Goal: Task Accomplishment & Management: Complete application form

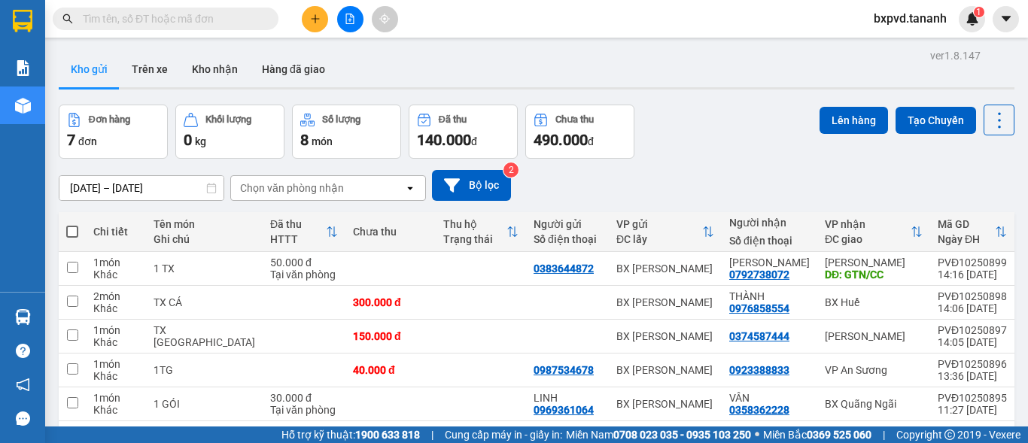
click at [199, 23] on input "text" at bounding box center [172, 19] width 178 height 17
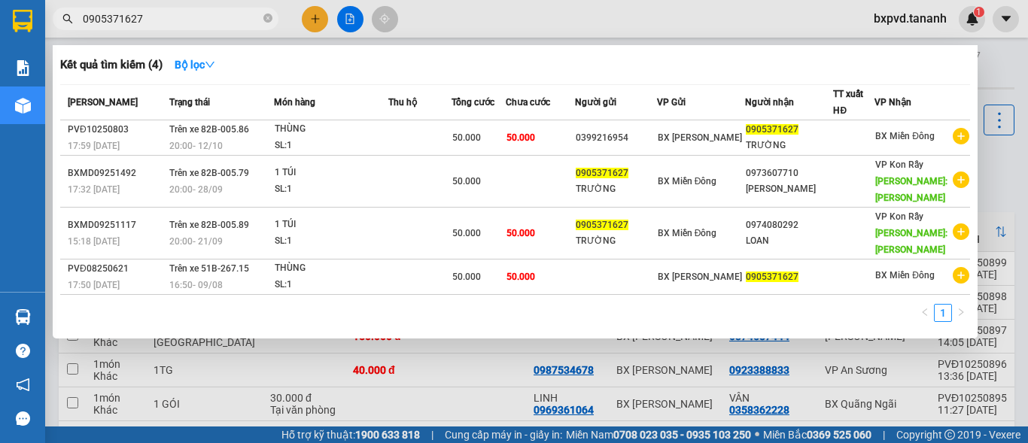
type input "0905371627"
click at [503, 0] on div at bounding box center [514, 221] width 1028 height 443
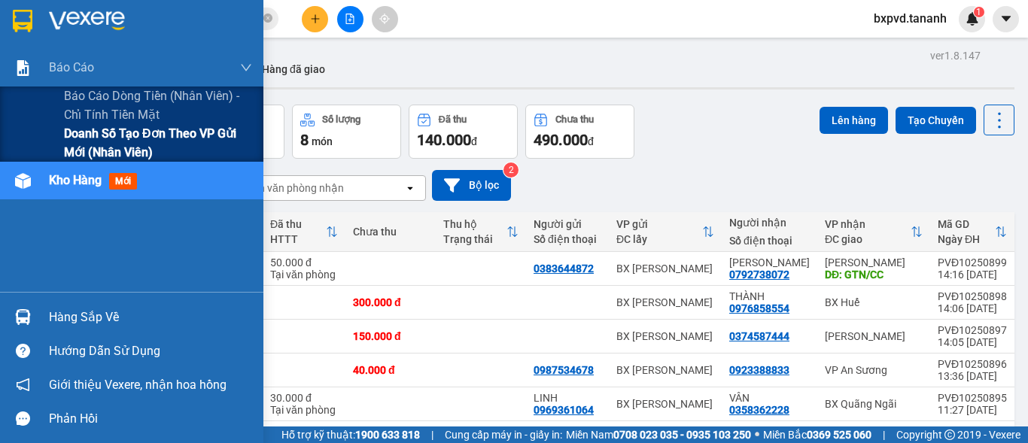
click at [107, 136] on span "Doanh số tạo đơn theo VP gửi mới (nhân viên)" at bounding box center [158, 143] width 188 height 38
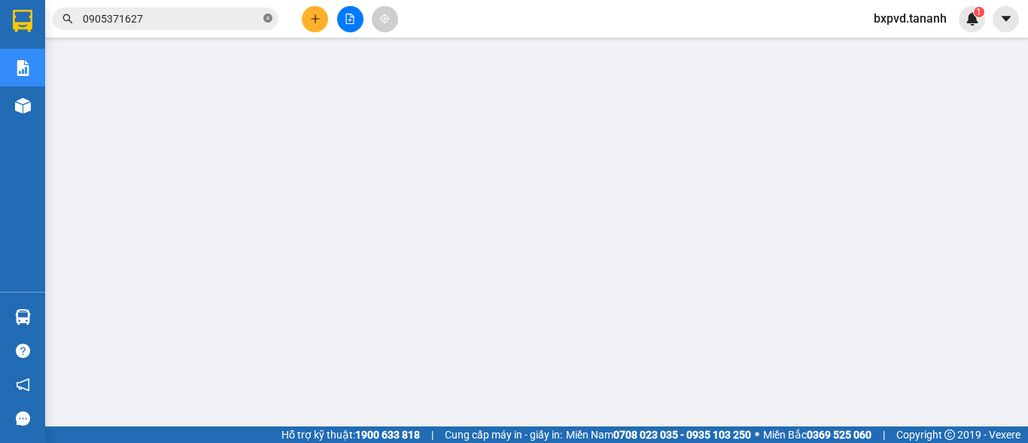
click at [267, 18] on icon "close-circle" at bounding box center [268, 18] width 9 height 9
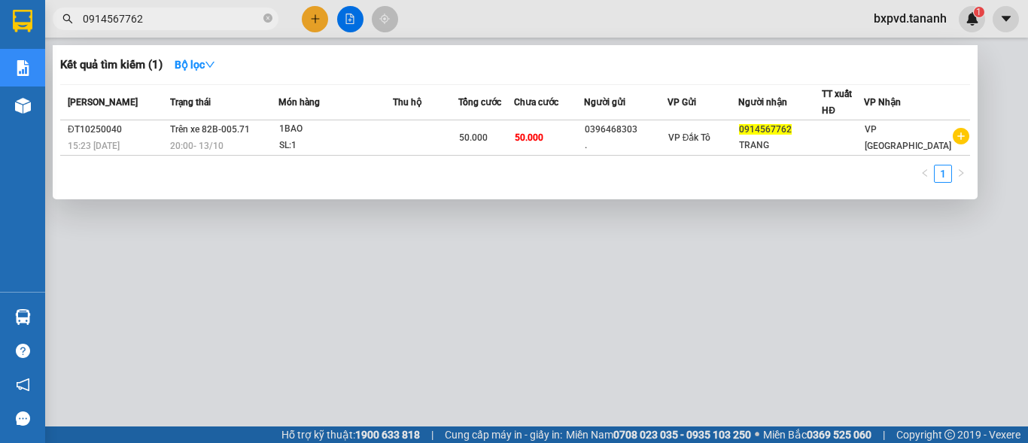
type input "0914567762"
click at [827, 39] on div at bounding box center [514, 221] width 1028 height 443
click at [270, 21] on icon "close-circle" at bounding box center [268, 18] width 9 height 9
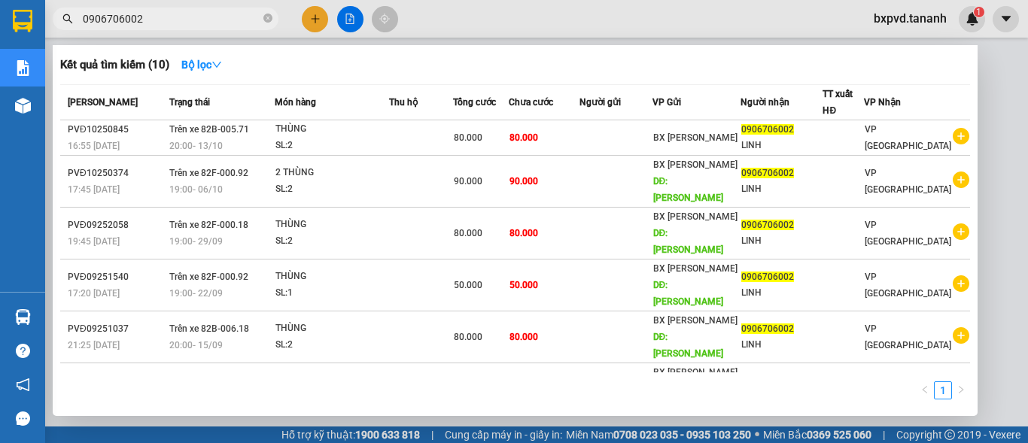
type input "0906706002"
click at [495, 36] on div at bounding box center [514, 221] width 1028 height 443
click at [268, 19] on icon "close-circle" at bounding box center [268, 18] width 9 height 9
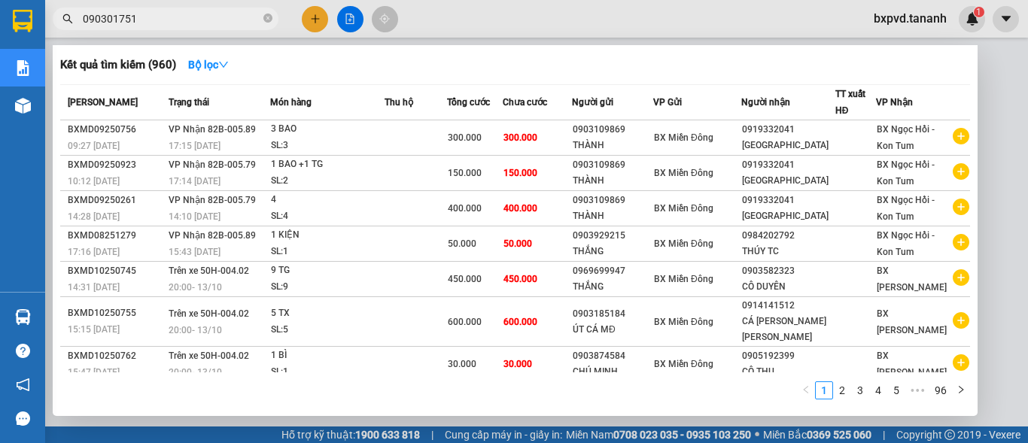
type input "0903017519"
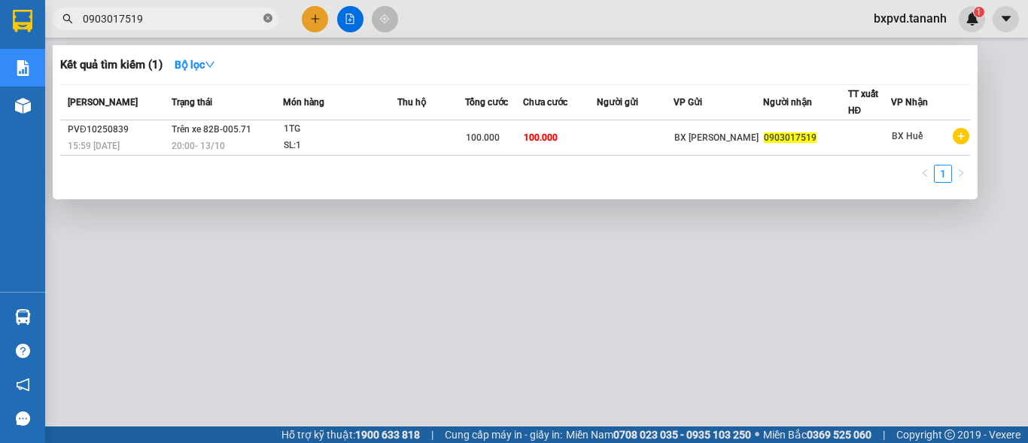
click at [265, 12] on span at bounding box center [268, 19] width 9 height 14
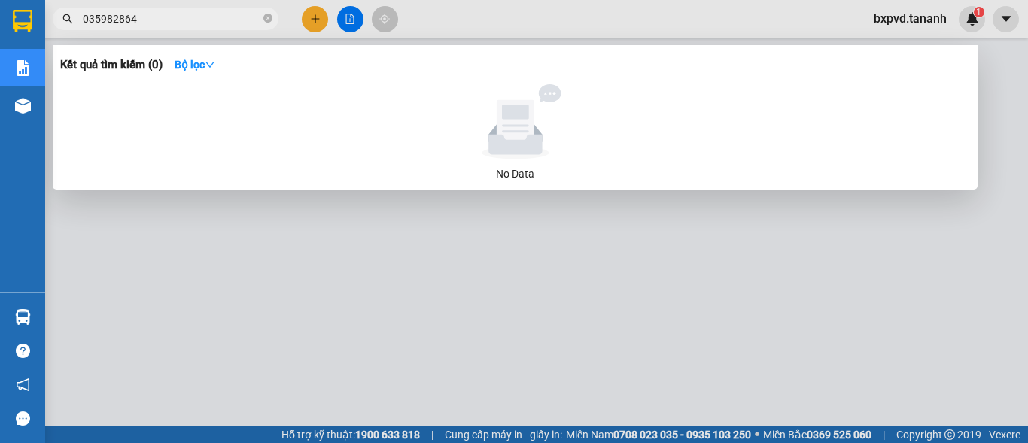
type input "0359828646"
click at [264, 15] on icon "close-circle" at bounding box center [268, 18] width 9 height 9
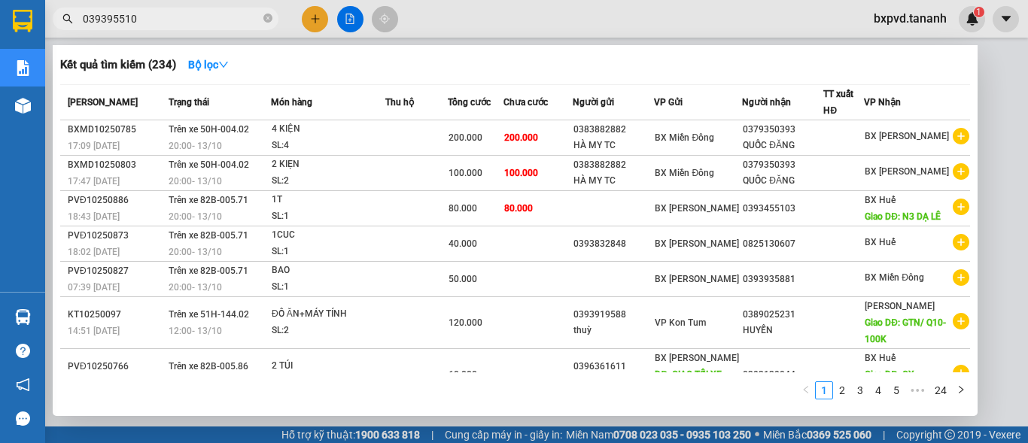
type input "0393955103"
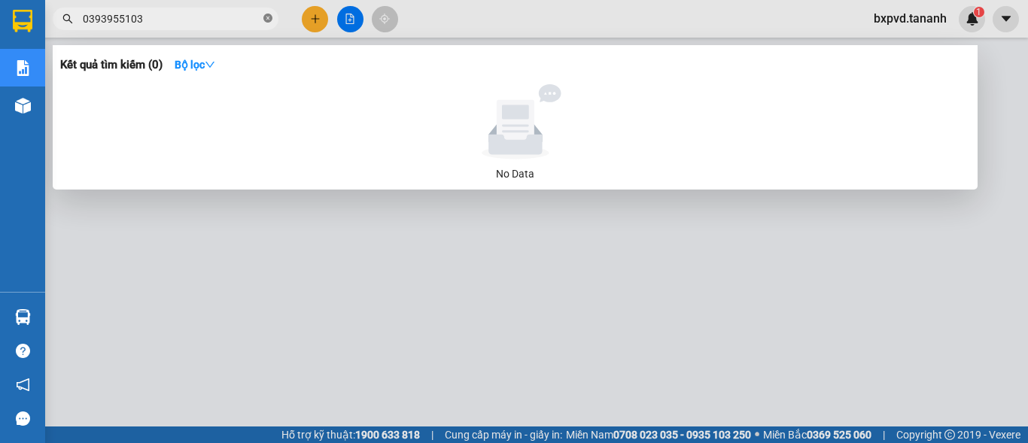
click at [269, 17] on icon "close-circle" at bounding box center [268, 18] width 9 height 9
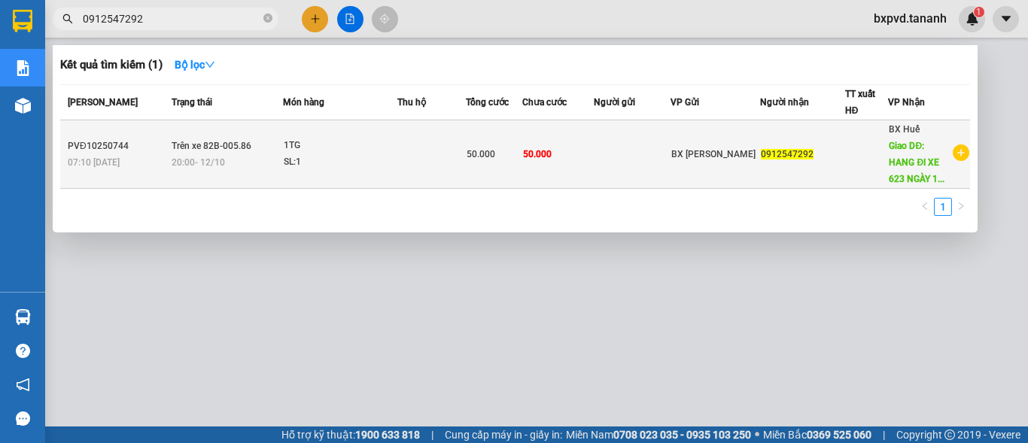
type input "0912547292"
click at [918, 156] on div "BX Huế Giao DĐ: HANG ĐI XE 623 NGÀY 1..." at bounding box center [920, 154] width 62 height 66
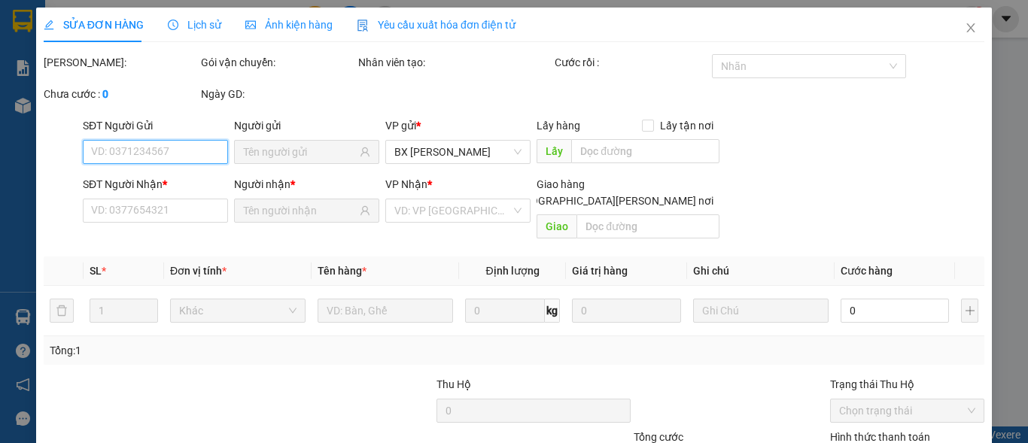
type input "0912547292"
type input "HANG ĐI XE 623 NGÀY 11.10"
type input "50.000"
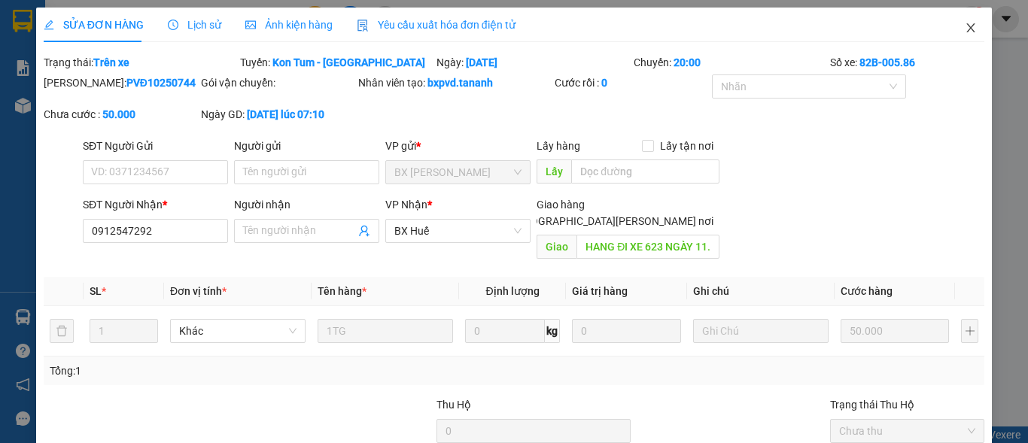
click at [965, 32] on icon "close" at bounding box center [971, 28] width 12 height 12
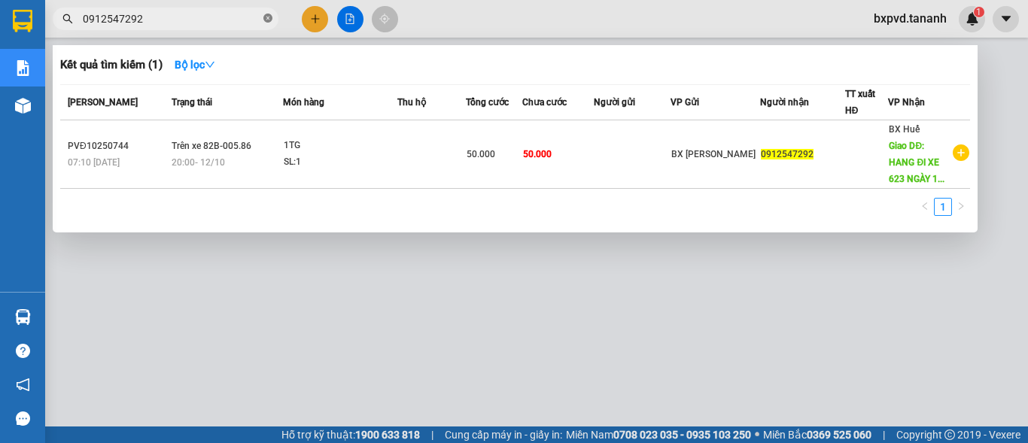
click at [265, 17] on icon "close-circle" at bounding box center [268, 18] width 9 height 9
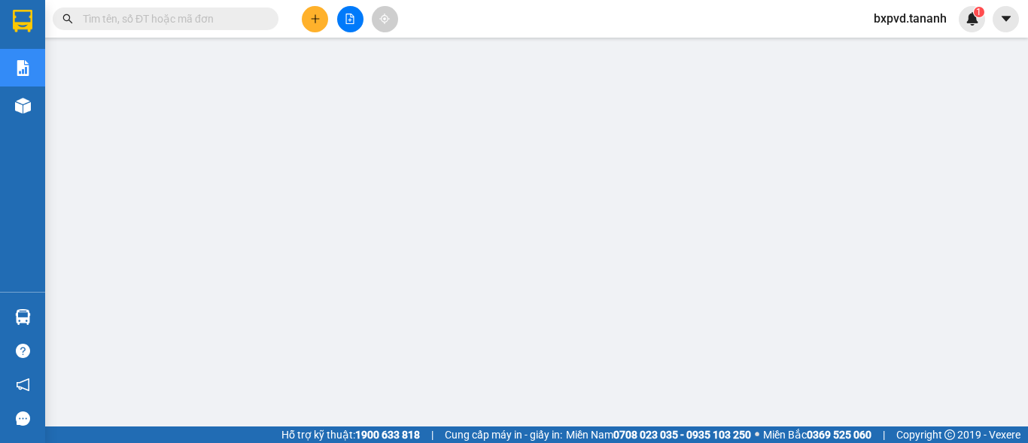
click at [206, 17] on input "text" at bounding box center [172, 19] width 178 height 17
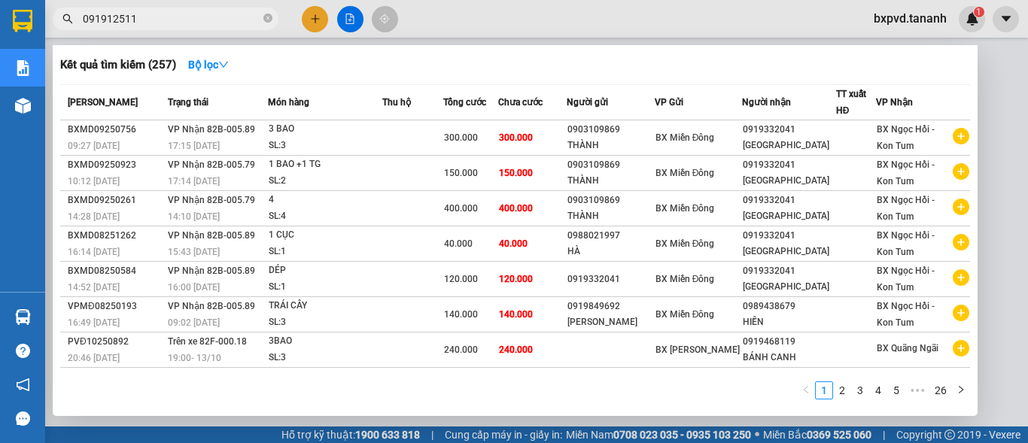
type input "0919125118"
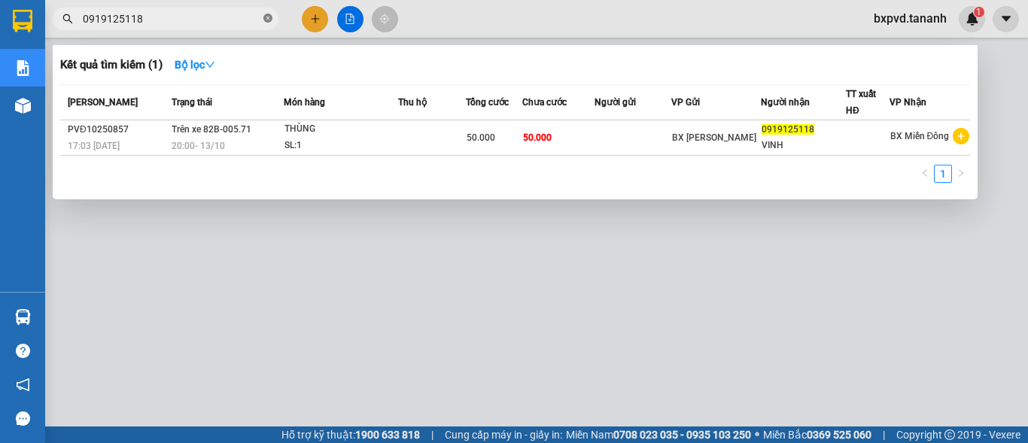
click at [268, 17] on icon "close-circle" at bounding box center [268, 18] width 9 height 9
type input "0966438283"
click at [564, 44] on div at bounding box center [514, 221] width 1028 height 443
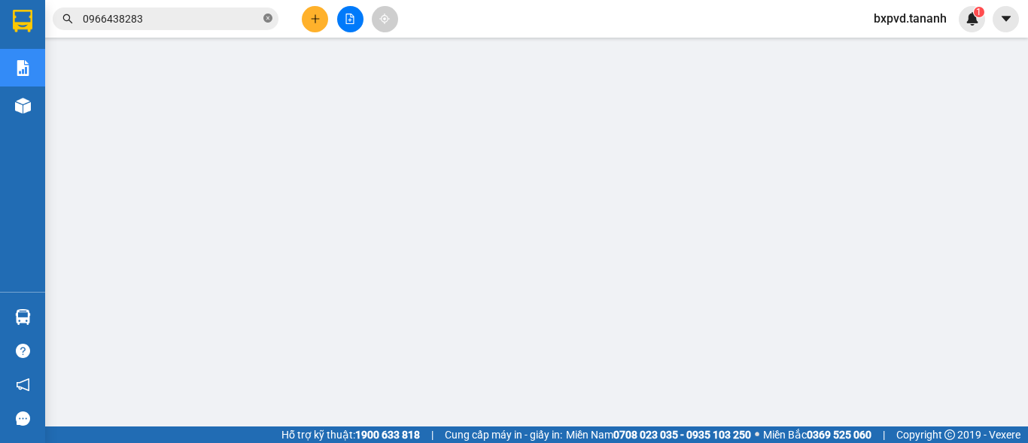
click at [267, 16] on icon "close-circle" at bounding box center [268, 18] width 9 height 9
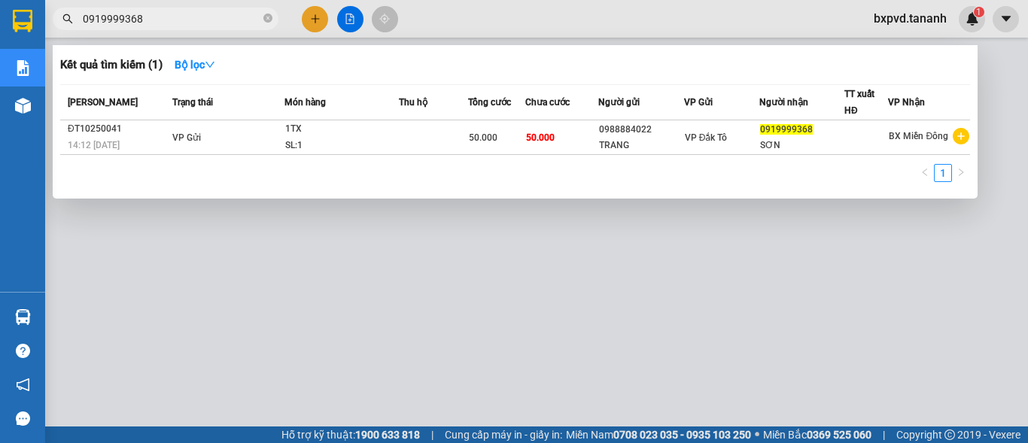
type input "0919999368"
click at [391, 39] on div at bounding box center [514, 221] width 1028 height 443
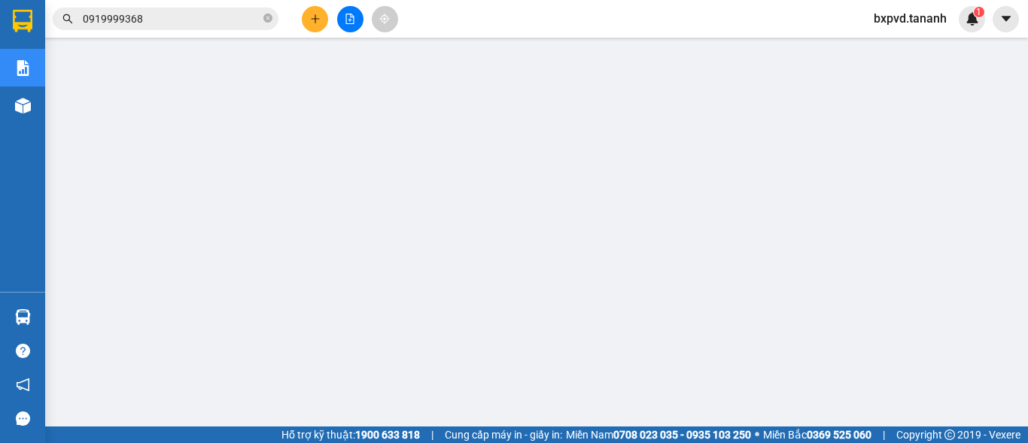
click at [239, 12] on input "0919999368" at bounding box center [172, 19] width 178 height 17
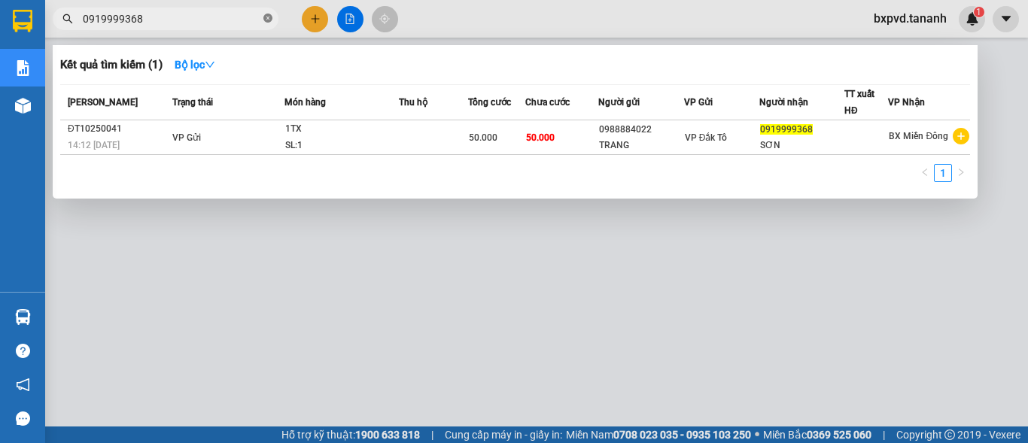
click at [267, 17] on icon "close-circle" at bounding box center [268, 18] width 9 height 9
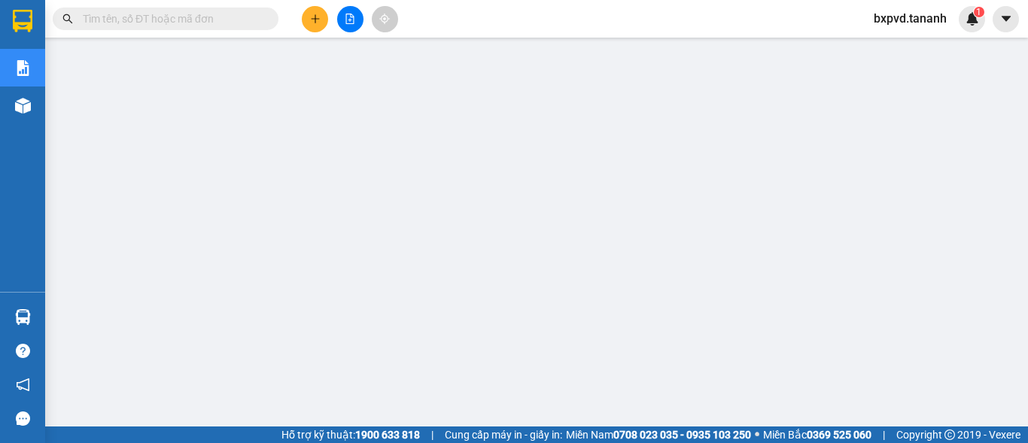
click at [230, 21] on input "text" at bounding box center [172, 19] width 178 height 17
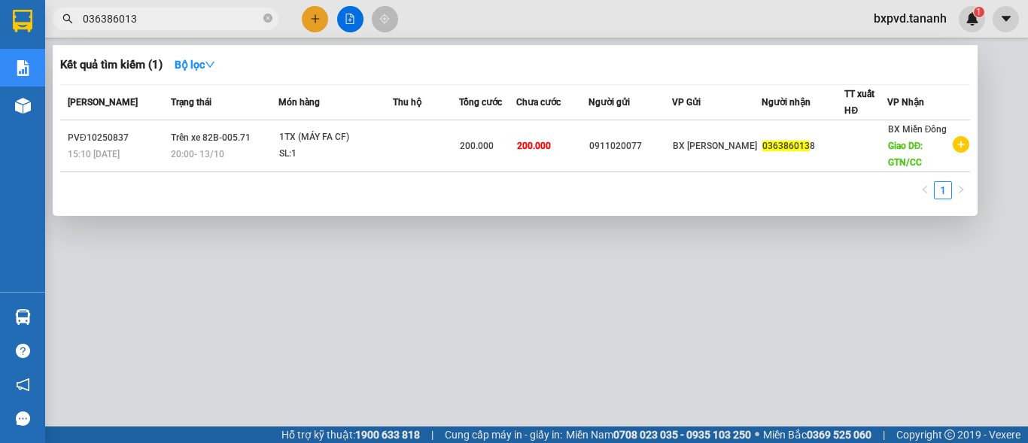
type input "0363860138"
click at [267, 18] on icon "close-circle" at bounding box center [268, 18] width 9 height 9
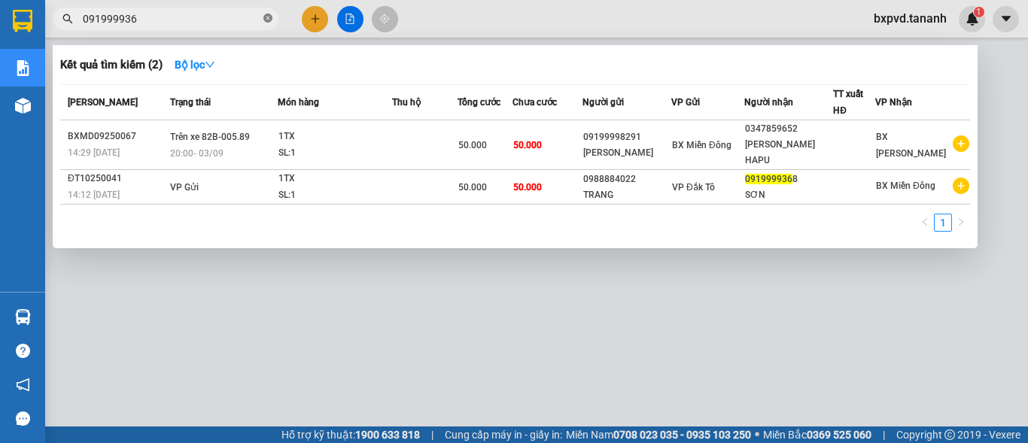
type input "0919999368"
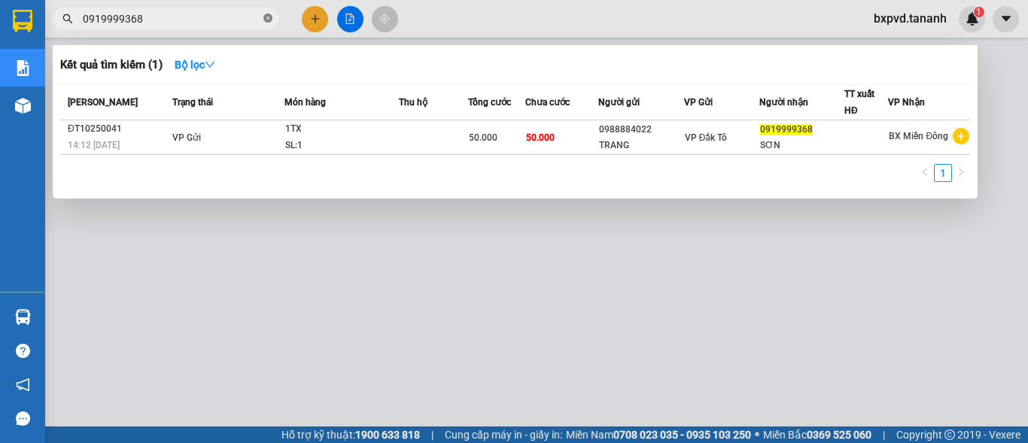
click at [268, 22] on icon "close-circle" at bounding box center [268, 18] width 9 height 9
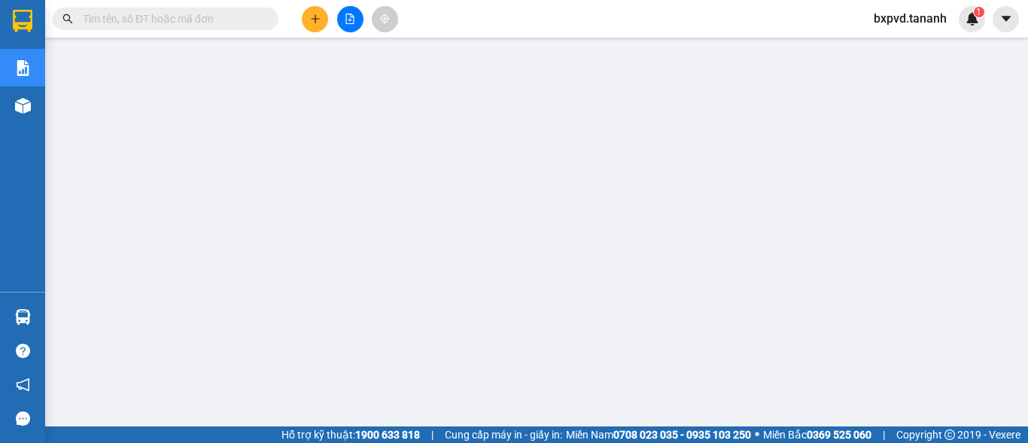
click at [180, 19] on input "text" at bounding box center [172, 19] width 178 height 17
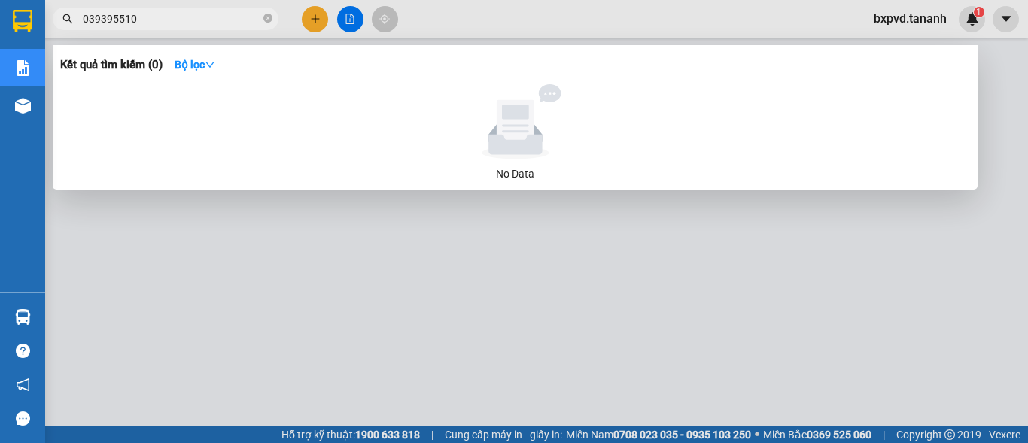
type input "0393955103"
click at [270, 23] on icon "close-circle" at bounding box center [268, 18] width 9 height 9
type input "0359828646"
click at [198, 17] on input "0359828646" at bounding box center [172, 19] width 178 height 17
click at [264, 14] on span at bounding box center [268, 19] width 9 height 14
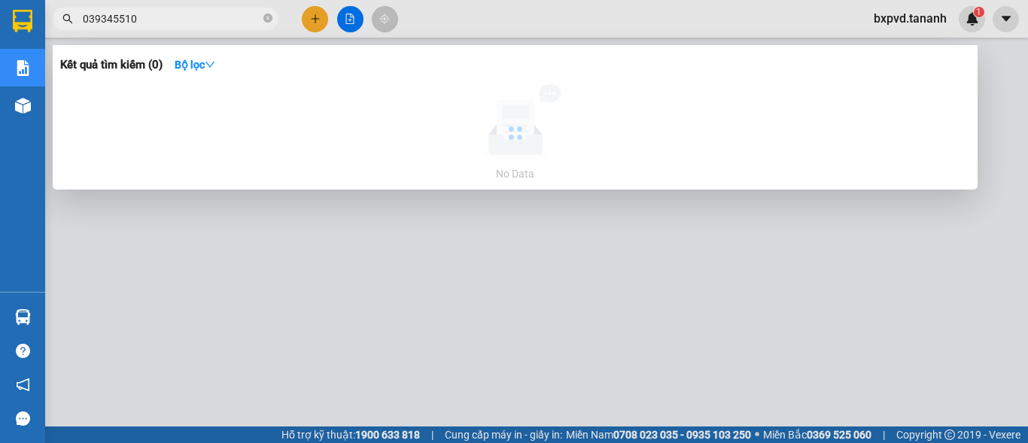
type input "0393455103"
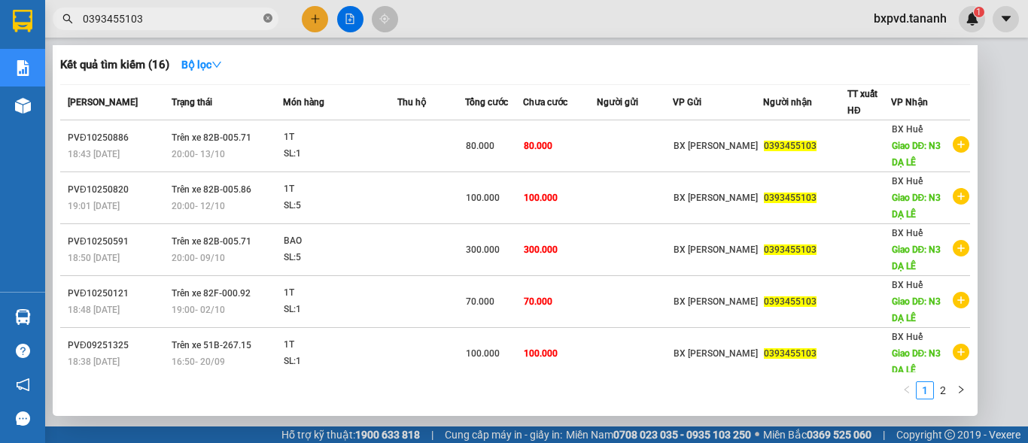
click at [270, 20] on icon "close-circle" at bounding box center [268, 18] width 9 height 9
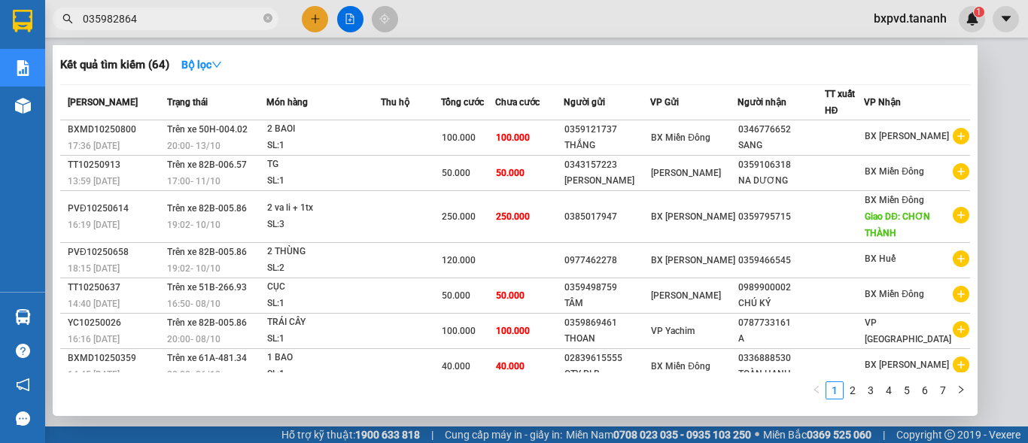
type input "0359828648"
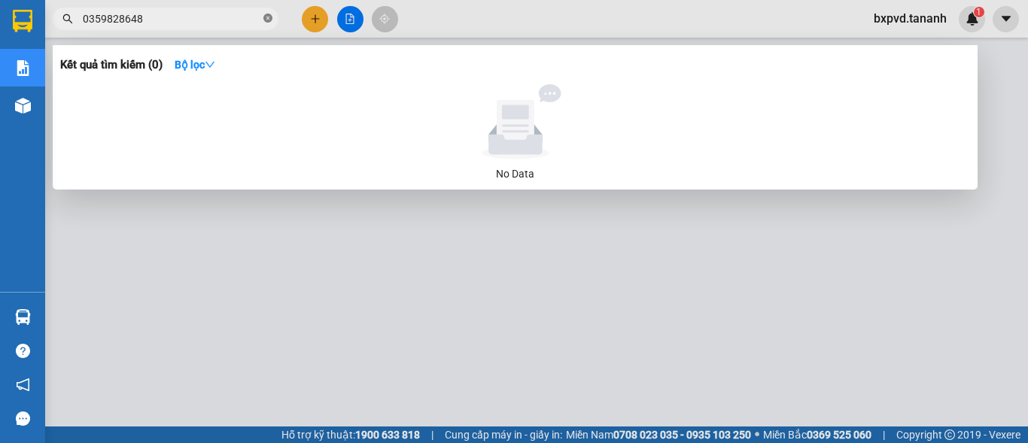
click at [271, 17] on icon "close-circle" at bounding box center [268, 18] width 9 height 9
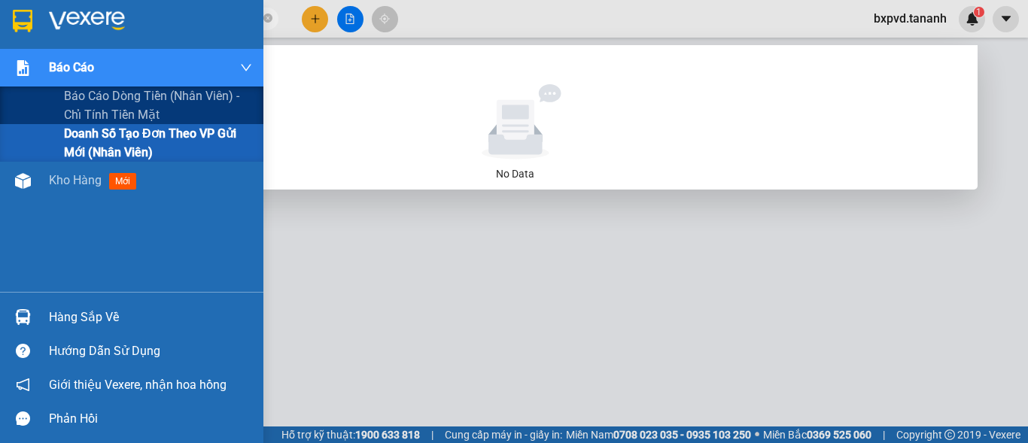
type input "0912544292"
click at [136, 140] on span "Doanh số tạo đơn theo VP gửi mới (nhân viên)" at bounding box center [158, 143] width 188 height 38
click at [177, 136] on span "Doanh số tạo đơn theo VP gửi mới (nhân viên)" at bounding box center [158, 143] width 188 height 38
click at [139, 143] on span "Doanh số tạo đơn theo VP gửi mới (nhân viên)" at bounding box center [158, 143] width 188 height 38
click at [141, 135] on span "Doanh số tạo đơn theo VP gửi mới (nhân viên)" at bounding box center [158, 143] width 188 height 38
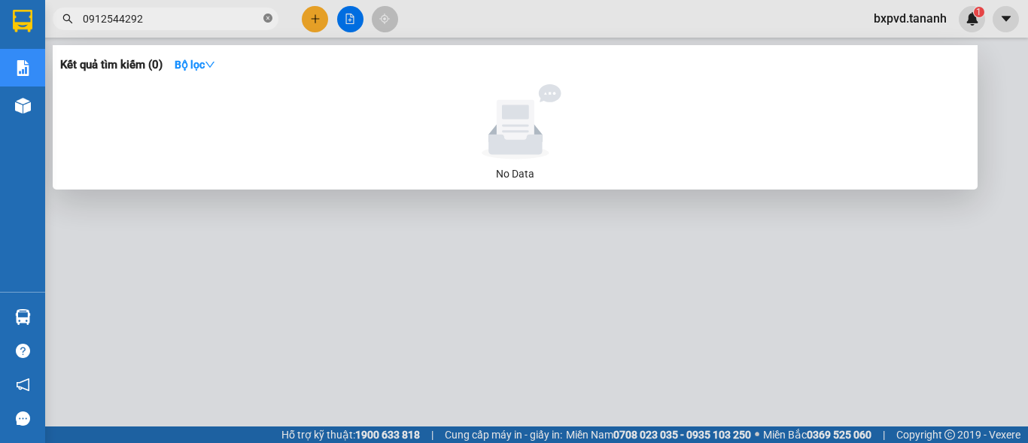
click at [264, 14] on icon "close-circle" at bounding box center [268, 18] width 9 height 9
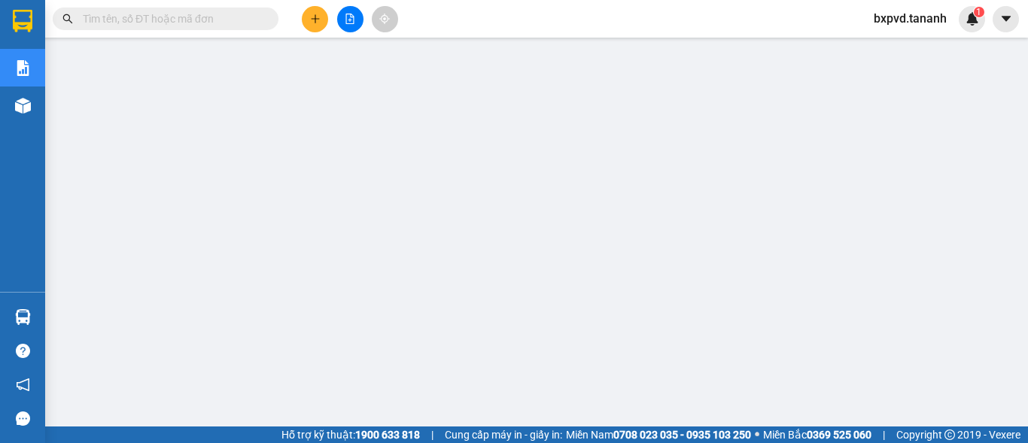
scroll to position [75, 0]
click at [316, 14] on icon "plus" at bounding box center [315, 19] width 11 height 11
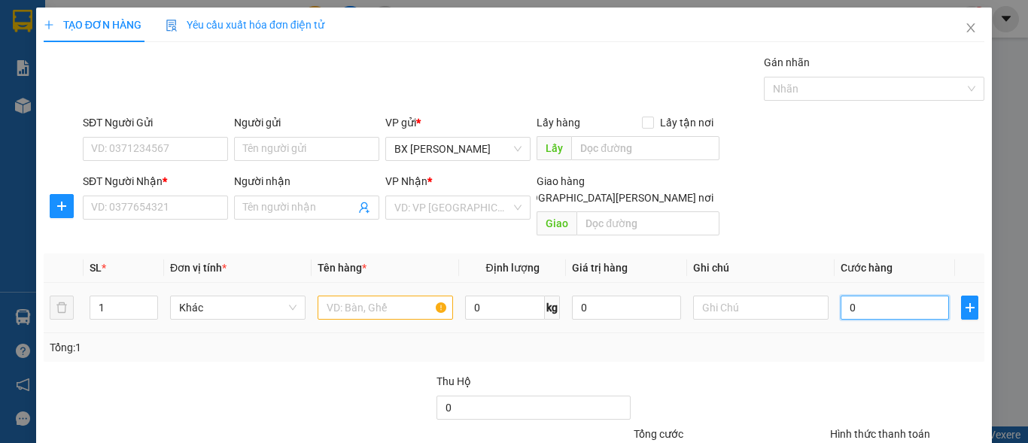
click at [886, 296] on input "0" at bounding box center [895, 308] width 108 height 24
type input "5"
type input "50"
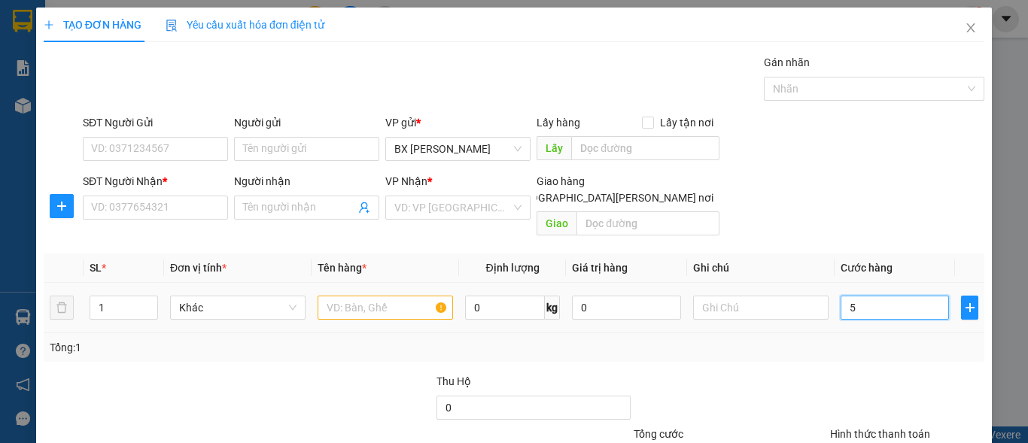
type input "50"
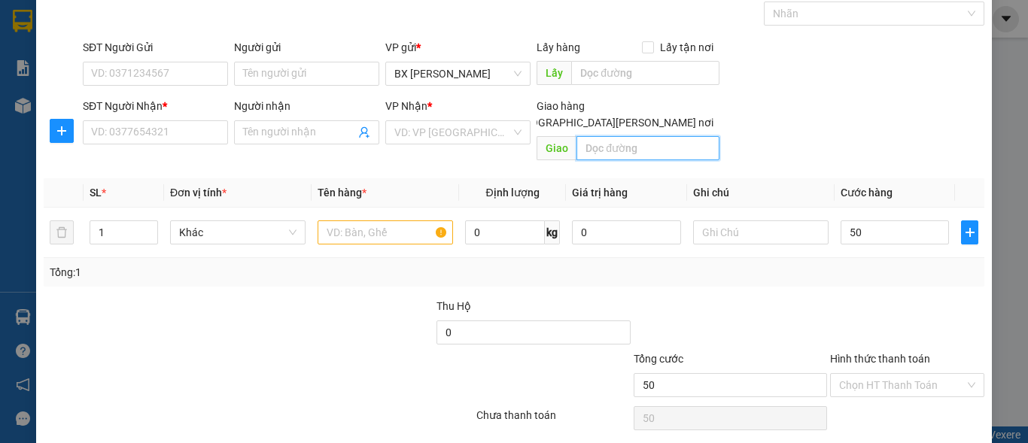
type input "50.000"
click at [614, 136] on input "text" at bounding box center [648, 148] width 143 height 24
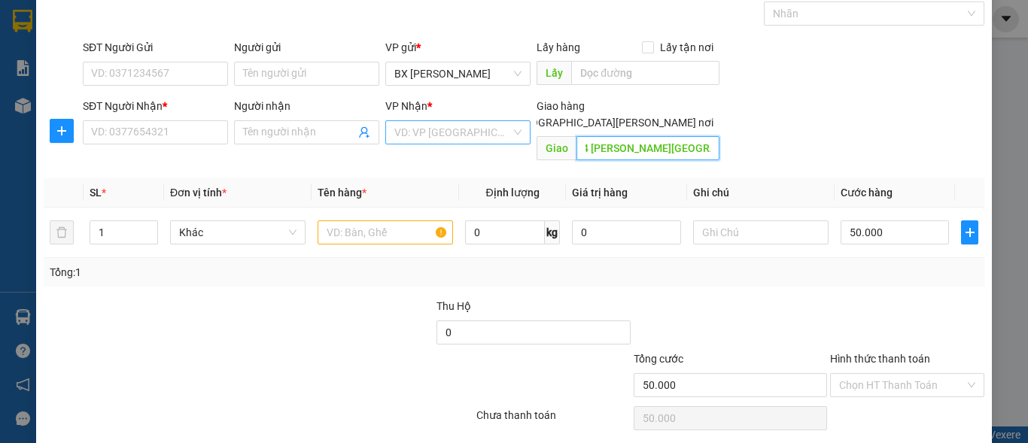
type input "N4 [PERSON_NAME][GEOGRAPHIC_DATA][PERSON_NAME]"
click at [455, 135] on input "search" at bounding box center [453, 132] width 117 height 23
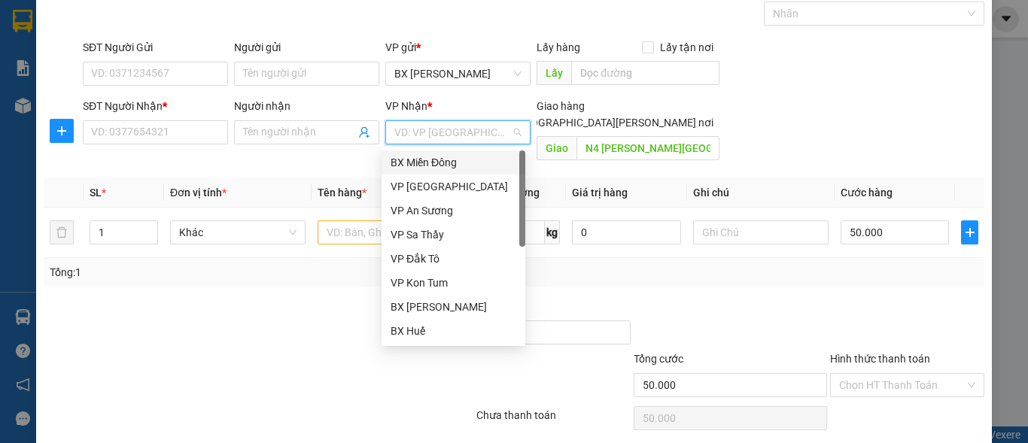
click at [444, 158] on div "BX Miền Đông" at bounding box center [454, 162] width 126 height 17
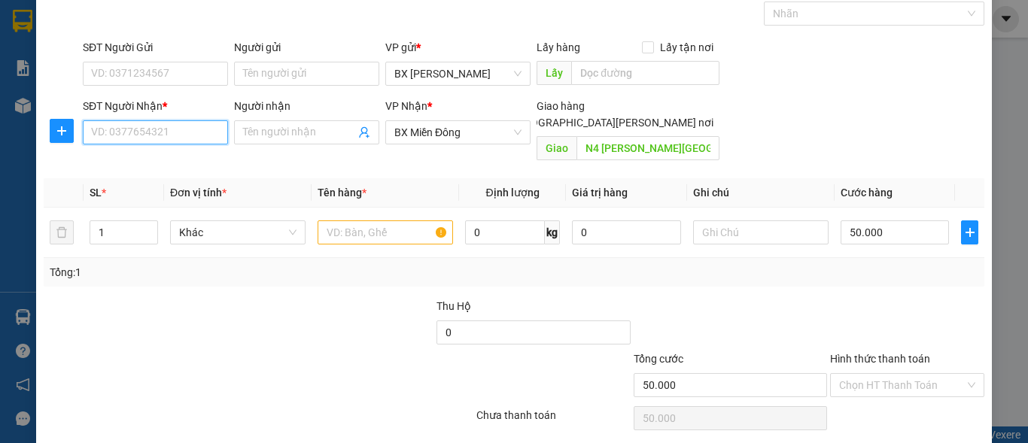
click at [136, 129] on input "SĐT Người Nhận *" at bounding box center [155, 132] width 145 height 24
type input "0707132567"
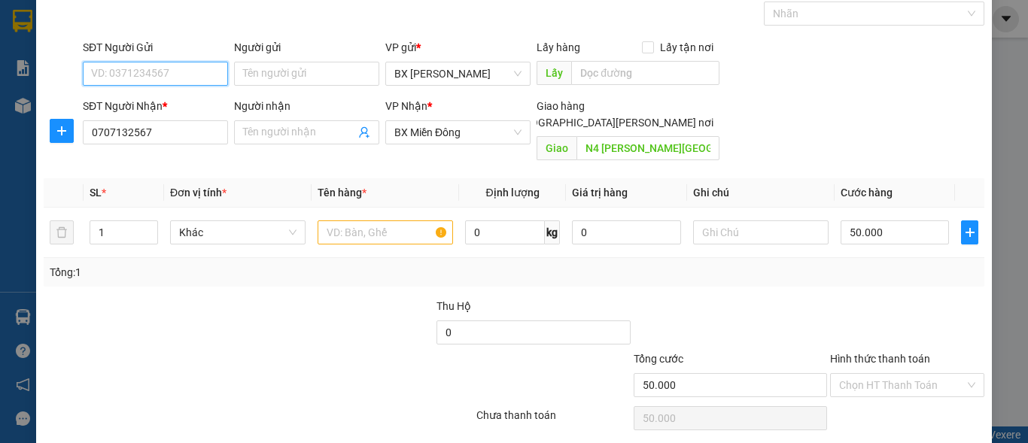
click at [174, 71] on input "SĐT Người Gửi" at bounding box center [155, 74] width 145 height 24
type input "0389530779"
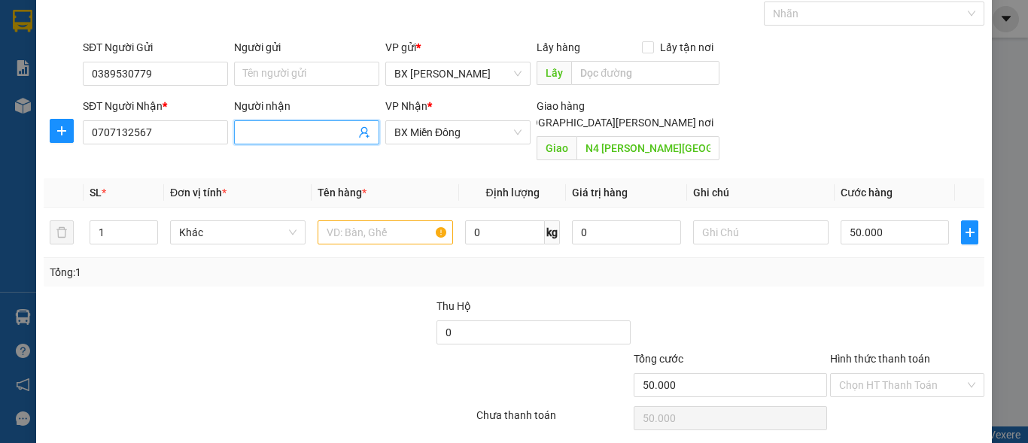
click at [306, 133] on input "Người nhận" at bounding box center [299, 132] width 112 height 17
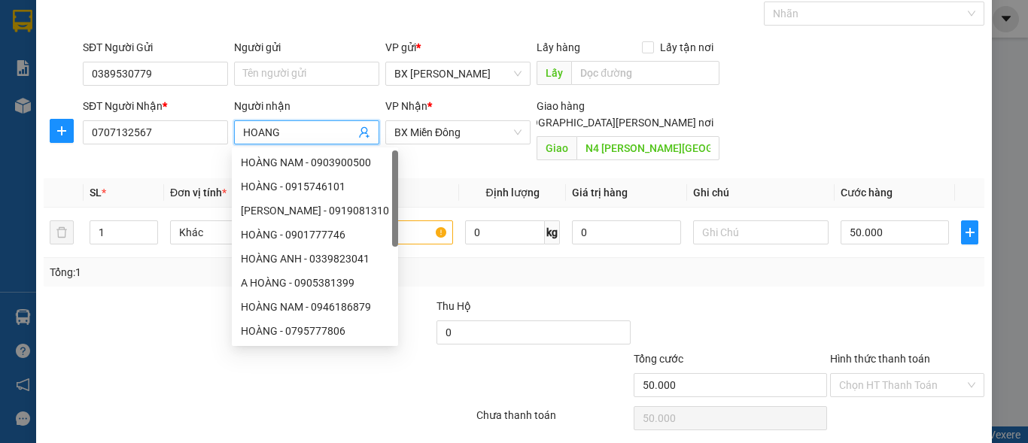
type input "HOANG"
click at [789, 116] on div "SĐT Người [PERSON_NAME] * 0707132567 Người [PERSON_NAME] [PERSON_NAME] * BX Miề…" at bounding box center [534, 132] width 908 height 69
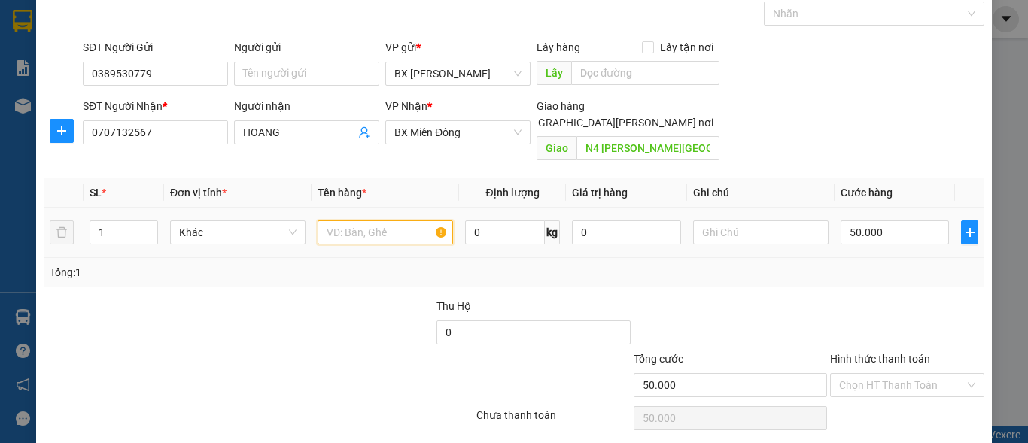
click at [377, 221] on input "text" at bounding box center [386, 233] width 136 height 24
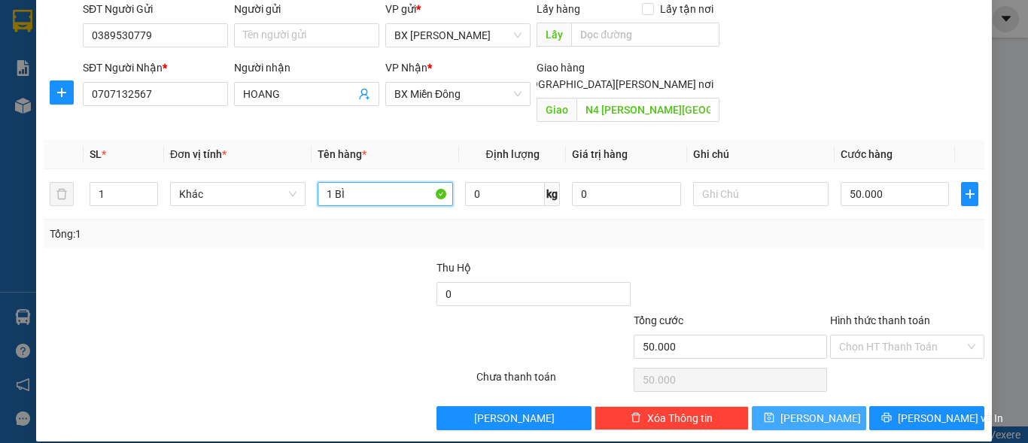
type input "1 BÌ"
click at [821, 407] on button "[PERSON_NAME]" at bounding box center [809, 419] width 115 height 24
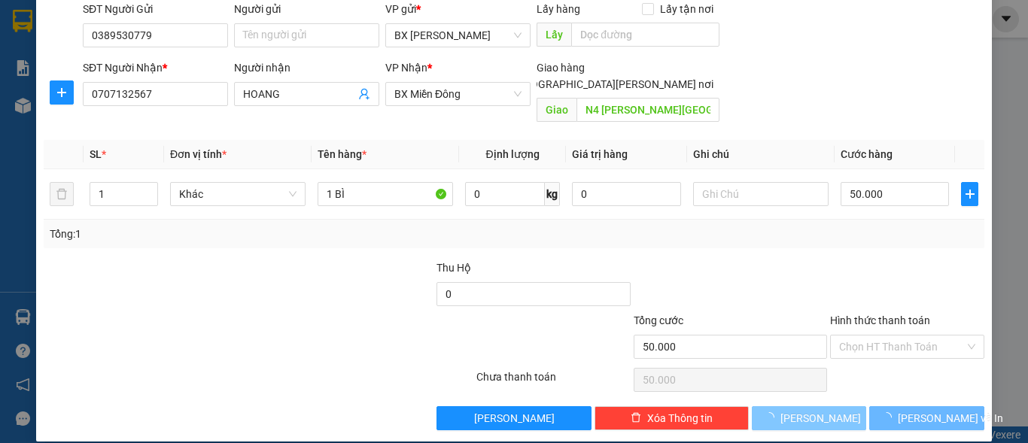
type input "0"
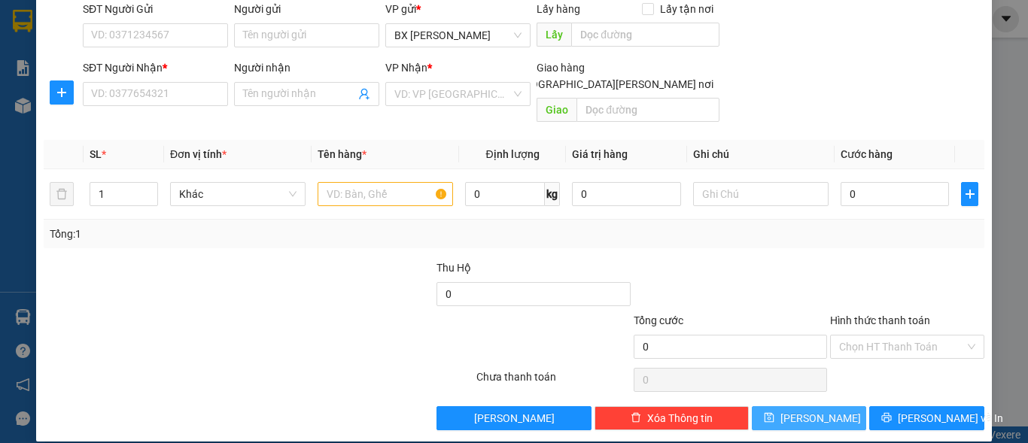
scroll to position [0, 0]
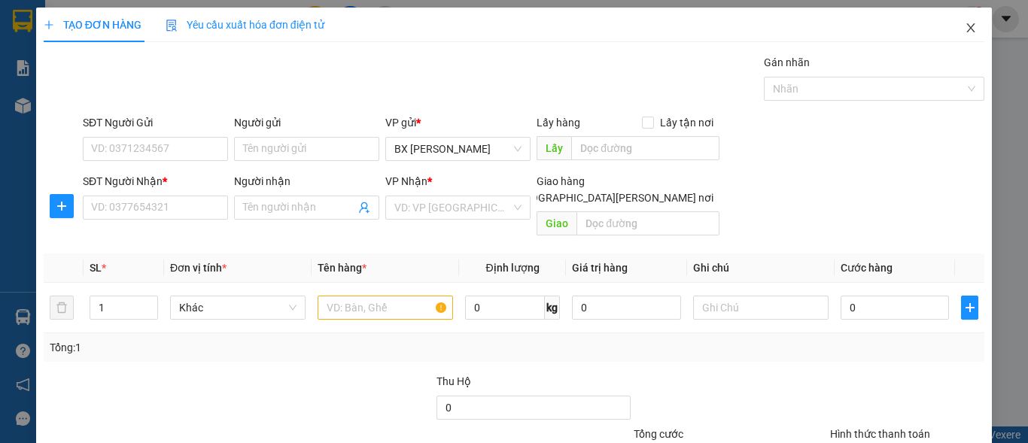
click at [967, 30] on icon "close" at bounding box center [971, 27] width 8 height 9
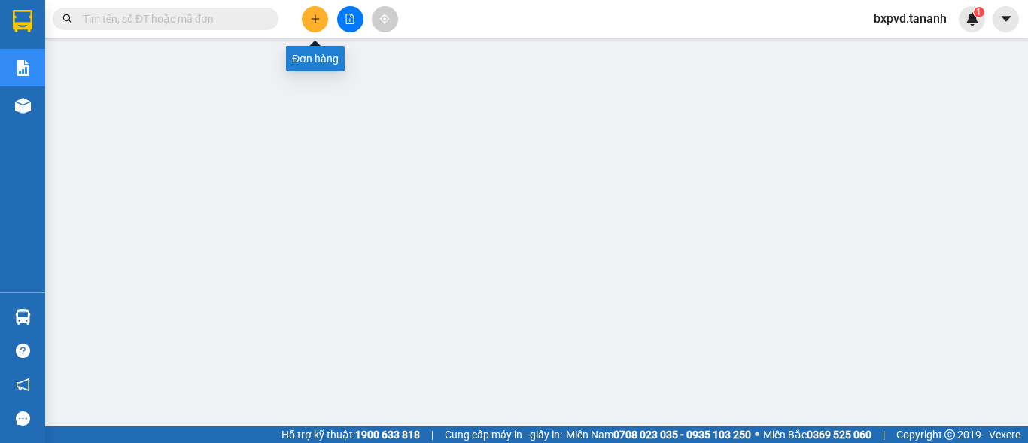
click at [314, 4] on div "Kết quả tìm kiếm ( 0 ) Bộ lọc No Data bxpvd.tananh 1" at bounding box center [514, 19] width 1028 height 38
click at [312, 16] on icon "plus" at bounding box center [315, 19] width 11 height 11
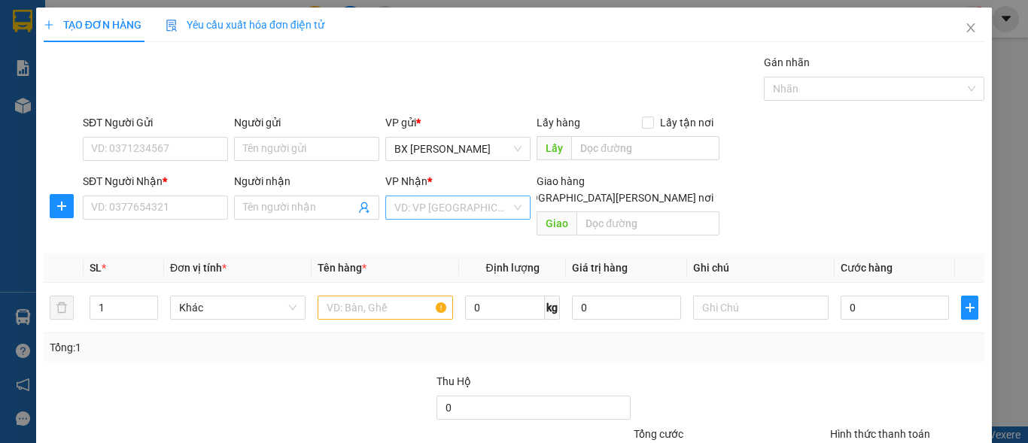
click at [472, 205] on input "search" at bounding box center [453, 208] width 117 height 23
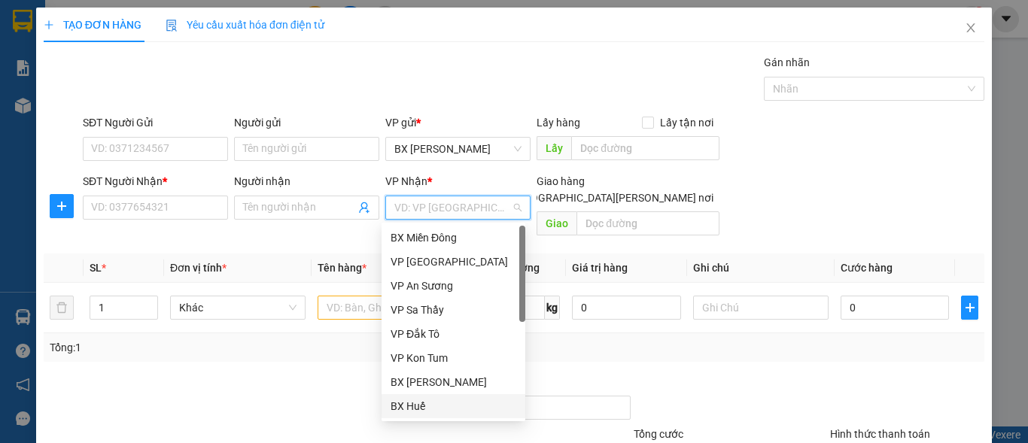
drag, startPoint x: 424, startPoint y: 400, endPoint x: 346, endPoint y: 355, distance: 89.7
click at [423, 398] on div "BX Huế" at bounding box center [454, 406] width 126 height 17
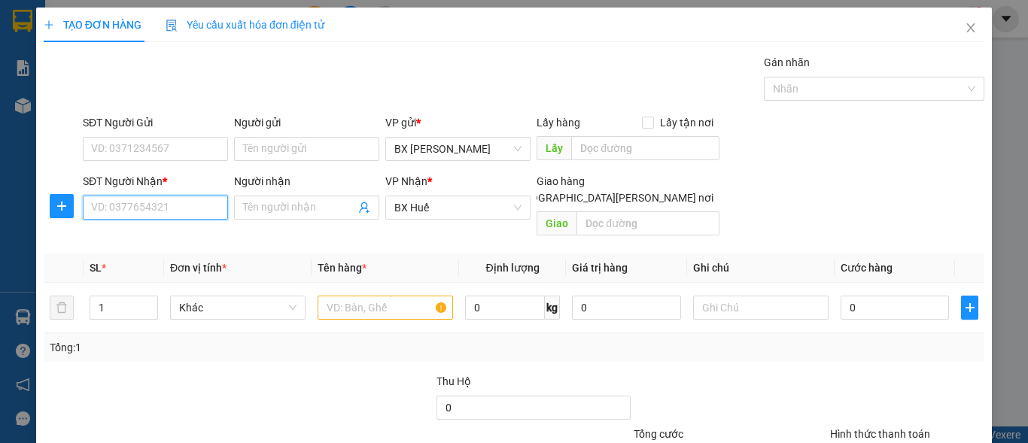
click at [161, 208] on input "SĐT Người Nhận *" at bounding box center [155, 208] width 145 height 24
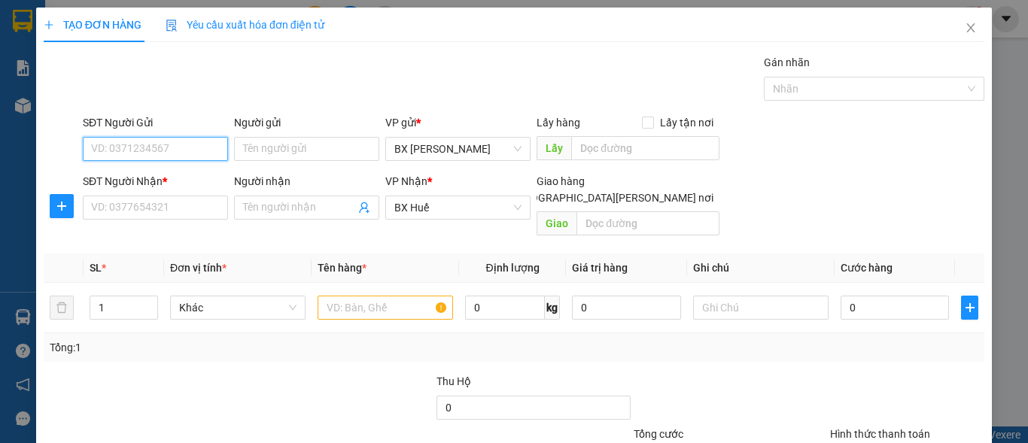
click at [141, 146] on input "SĐT Người Gửi" at bounding box center [155, 149] width 145 height 24
type input "0903596181"
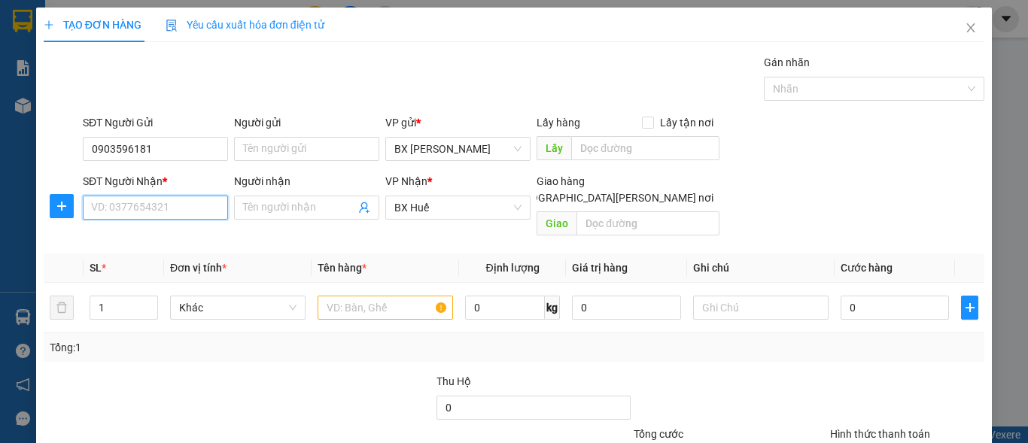
click at [169, 209] on input "SĐT Người Nhận *" at bounding box center [155, 208] width 145 height 24
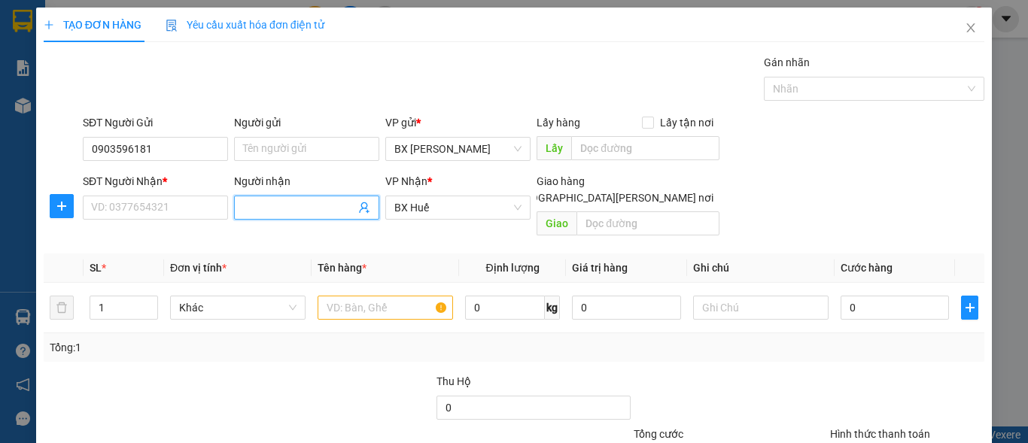
click at [267, 214] on input "Người nhận" at bounding box center [299, 208] width 112 height 17
type input "[PERSON_NAME]"
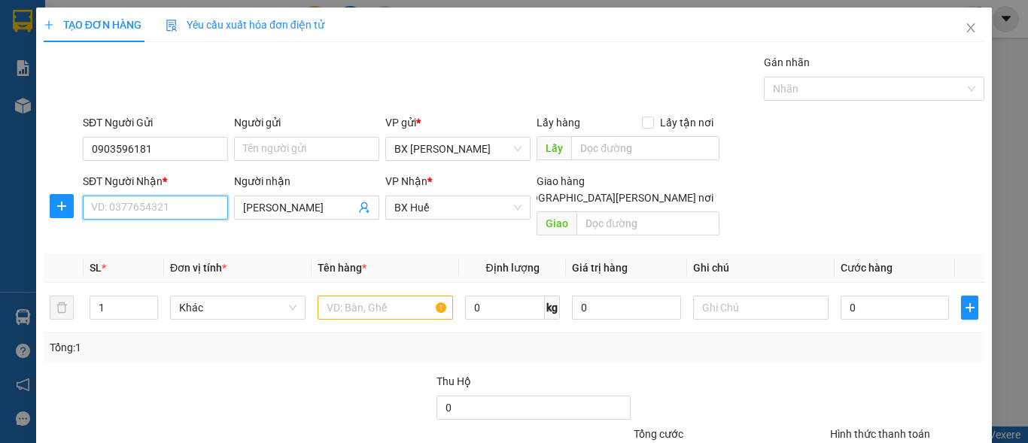
click at [206, 202] on input "SĐT Người Nhận *" at bounding box center [155, 208] width 145 height 24
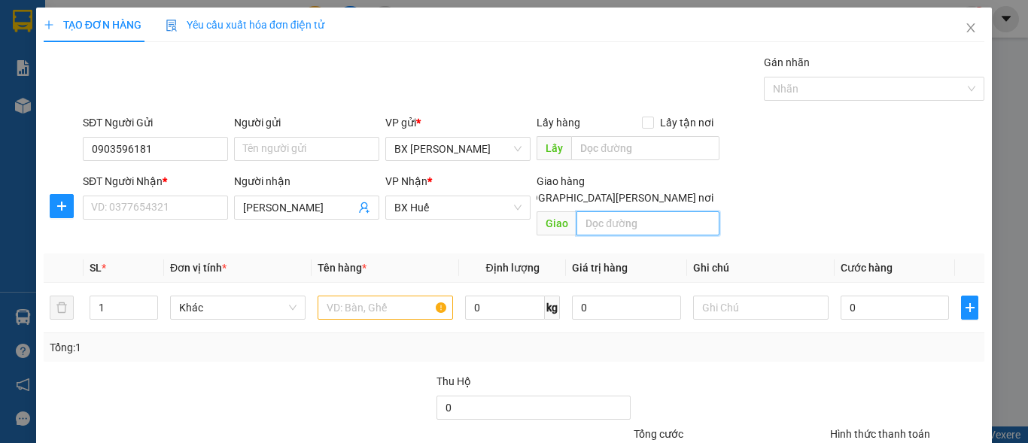
click at [606, 212] on input "text" at bounding box center [648, 224] width 143 height 24
type input "GTN/"
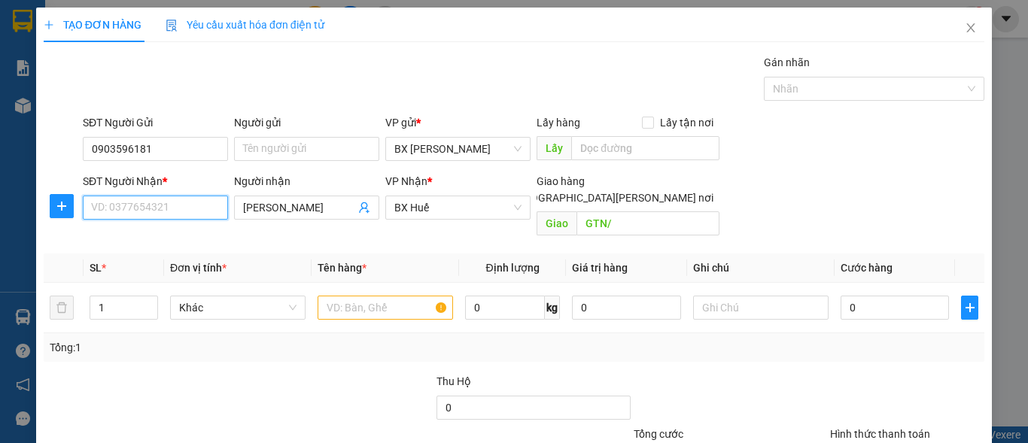
click at [192, 208] on input "SĐT Người Nhận *" at bounding box center [155, 208] width 145 height 24
type input "0836068777"
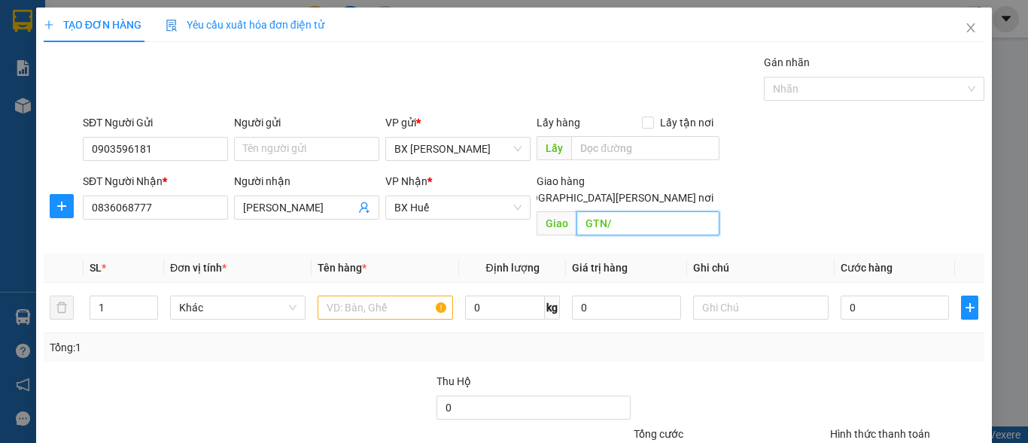
click at [613, 212] on input "GTN/" at bounding box center [648, 224] width 143 height 24
click at [618, 212] on input "GTN/" at bounding box center [648, 224] width 143 height 24
click at [344, 296] on input "text" at bounding box center [386, 308] width 136 height 24
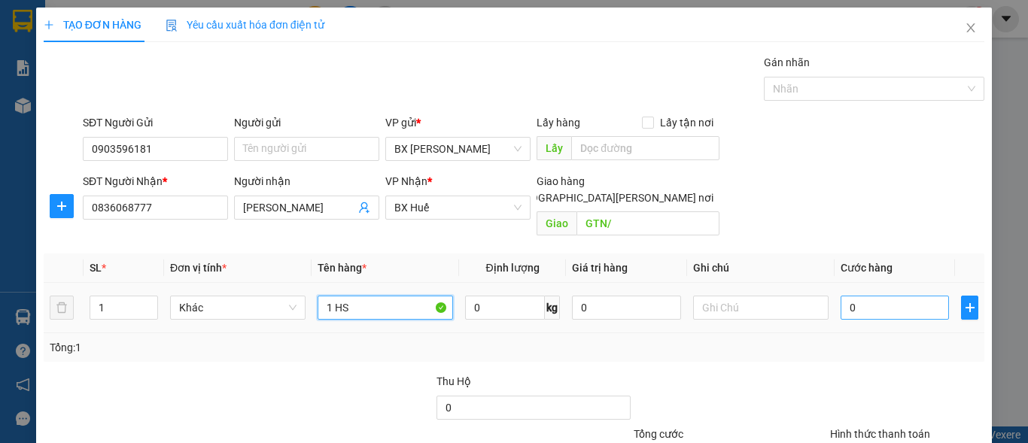
type input "1 HS"
click at [849, 296] on input "0" at bounding box center [895, 308] width 108 height 24
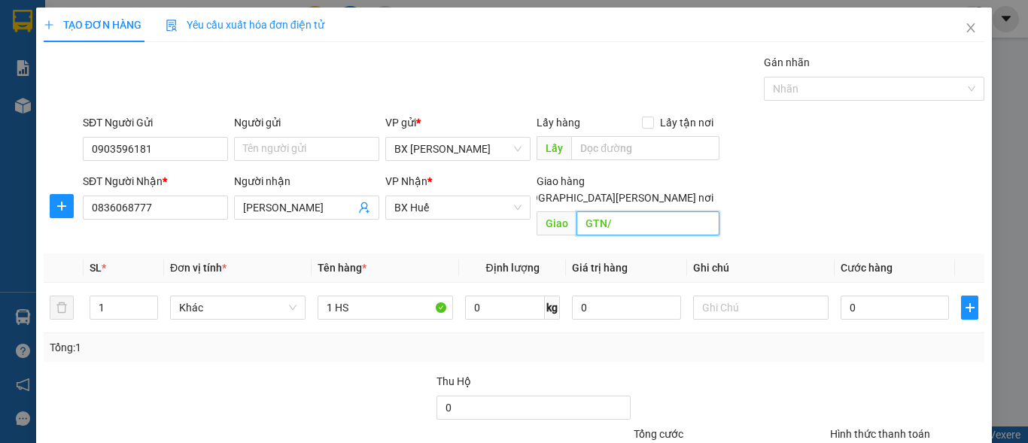
click at [627, 212] on input "GTN/" at bounding box center [648, 224] width 143 height 24
click at [625, 212] on input "GTN/" at bounding box center [648, 224] width 143 height 24
type input "GTN/CR"
click at [852, 296] on input "0" at bounding box center [895, 308] width 108 height 24
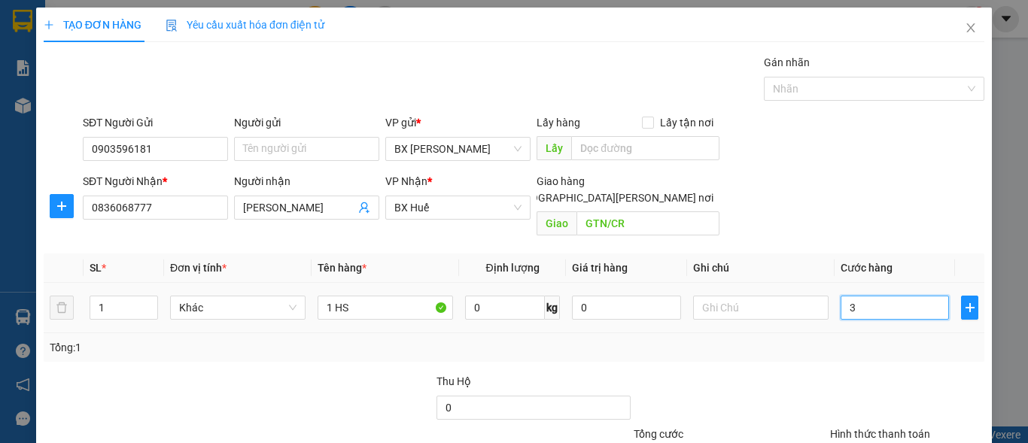
type input "3"
type input "30"
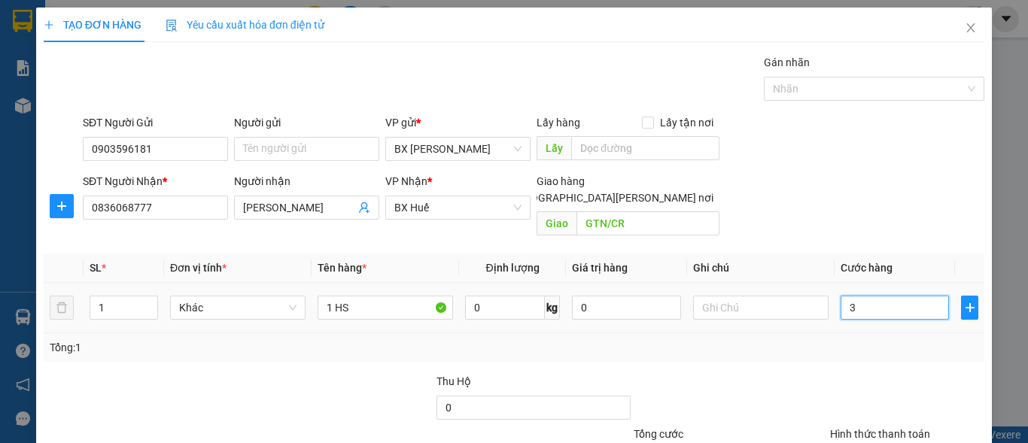
type input "30"
type input "30.000"
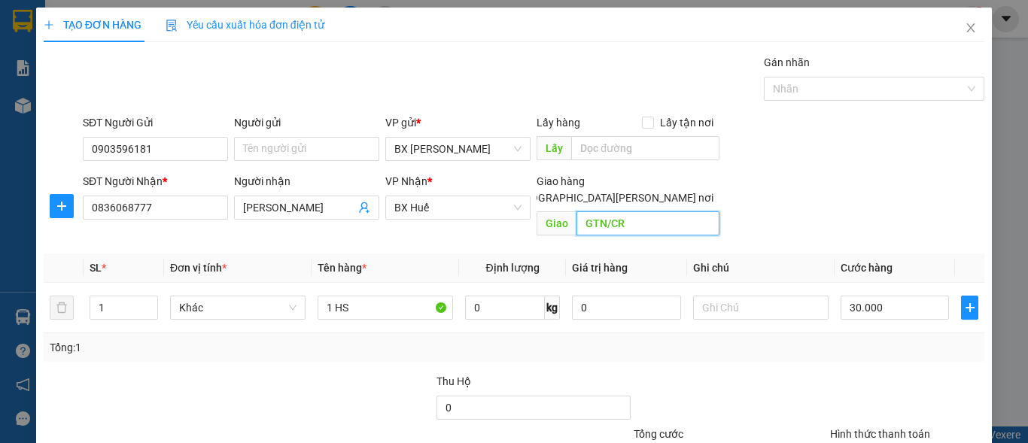
click at [638, 212] on input "GTN/CR" at bounding box center [648, 224] width 143 height 24
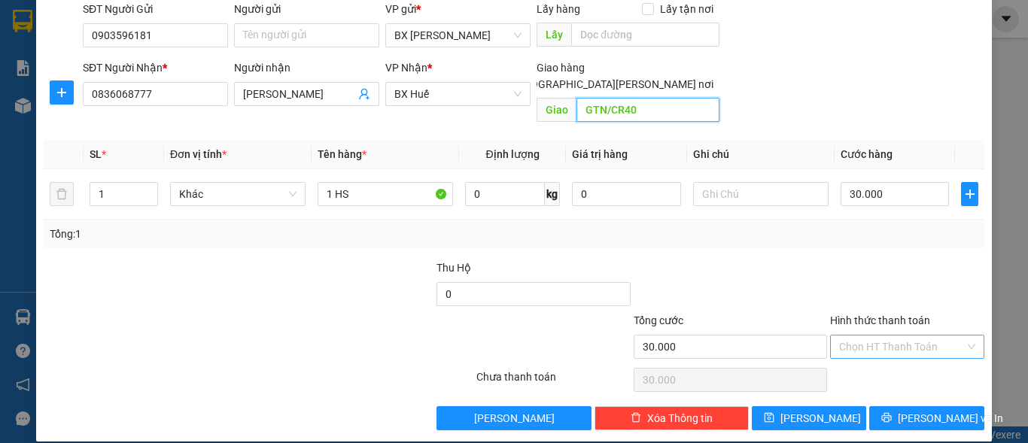
type input "GTN/CR40"
click at [839, 336] on input "Hình thức thanh toán" at bounding box center [902, 347] width 126 height 23
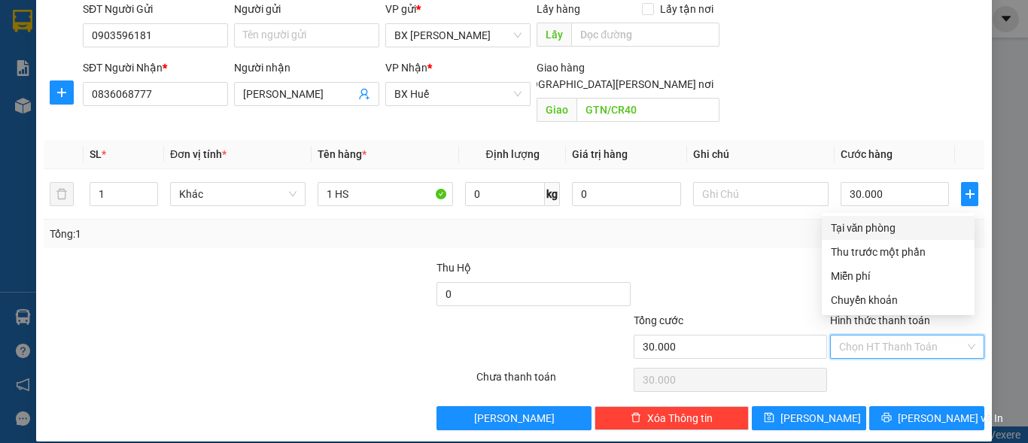
click at [846, 221] on div "Tại văn phòng" at bounding box center [898, 228] width 135 height 17
type input "0"
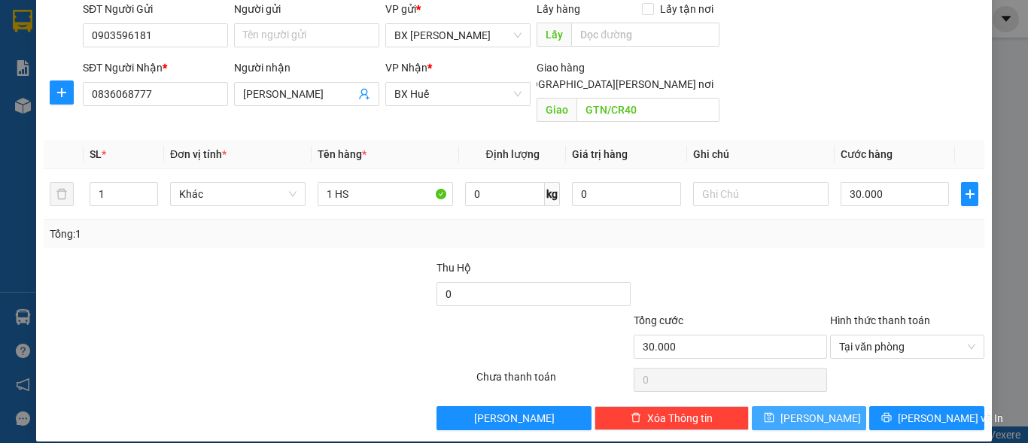
click at [827, 407] on button "[PERSON_NAME]" at bounding box center [809, 419] width 115 height 24
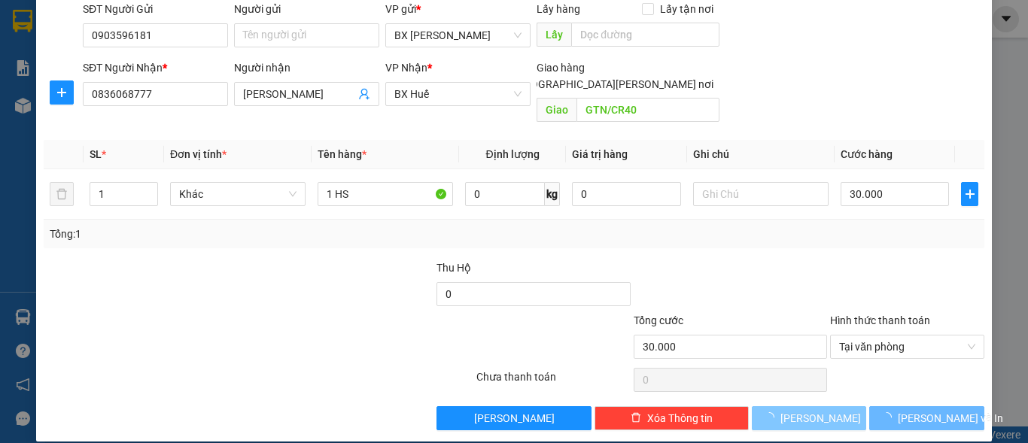
type input "0"
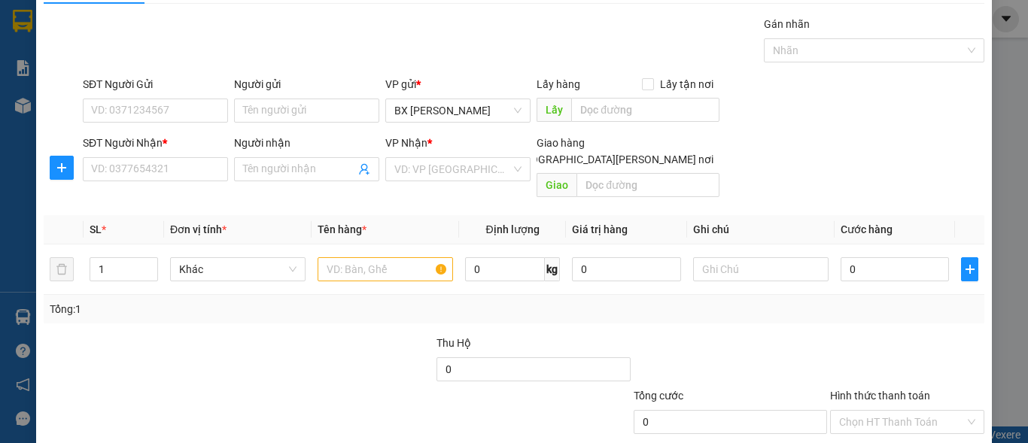
scroll to position [0, 0]
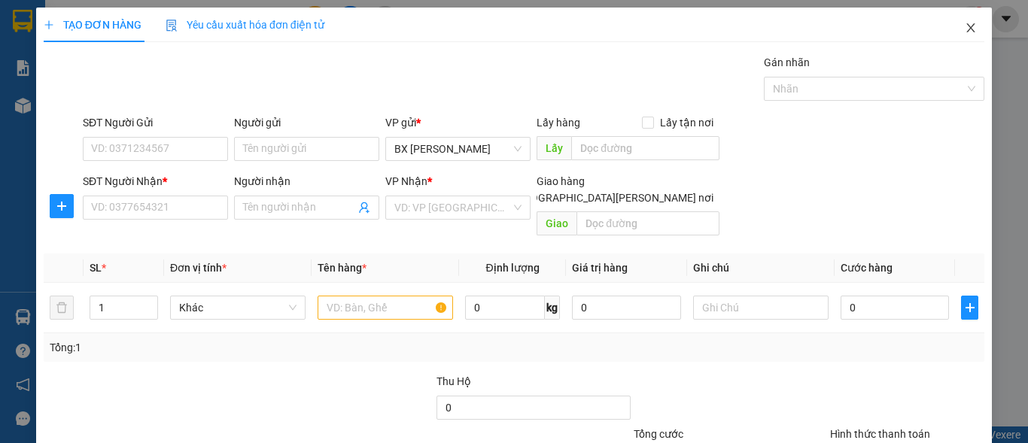
click at [965, 23] on icon "close" at bounding box center [971, 28] width 12 height 12
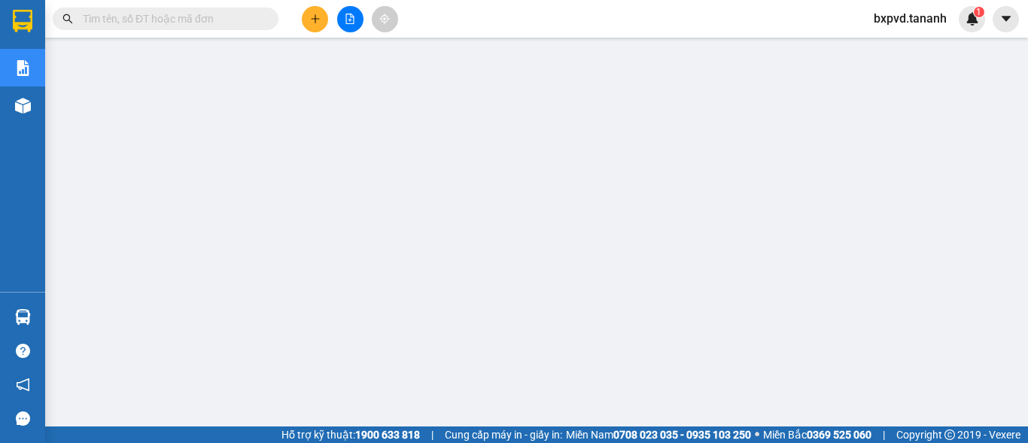
click at [184, 20] on input "text" at bounding box center [172, 19] width 178 height 17
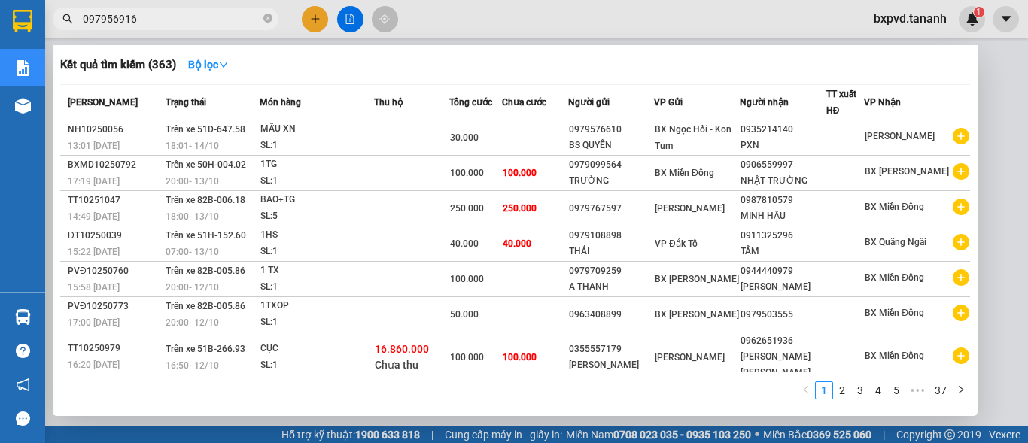
type input "0979569161"
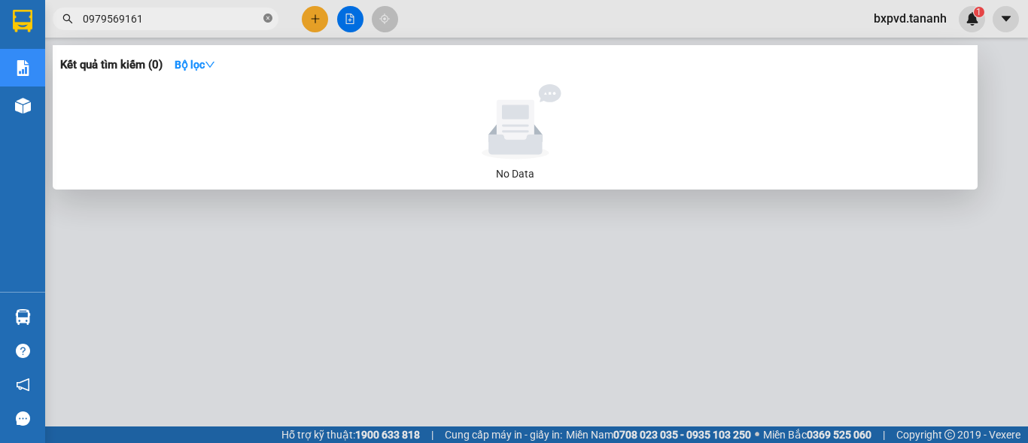
click at [266, 19] on icon "close-circle" at bounding box center [268, 18] width 9 height 9
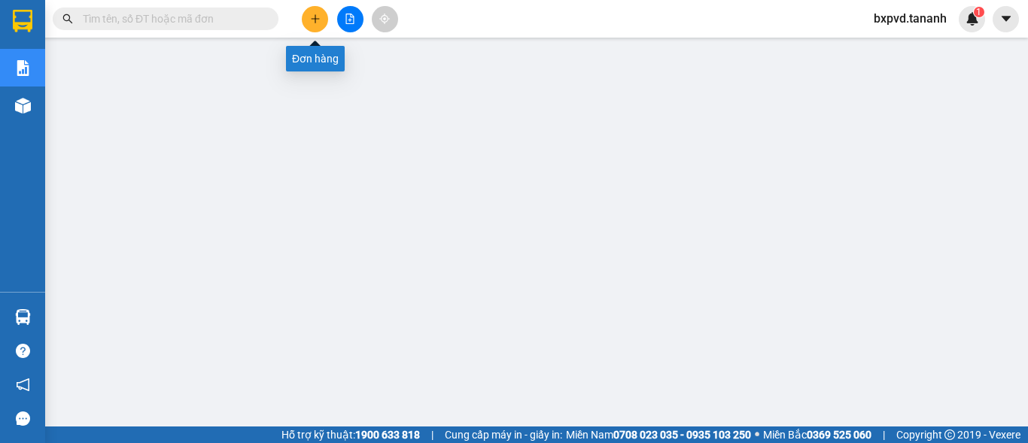
click at [310, 17] on icon "plus" at bounding box center [315, 19] width 11 height 11
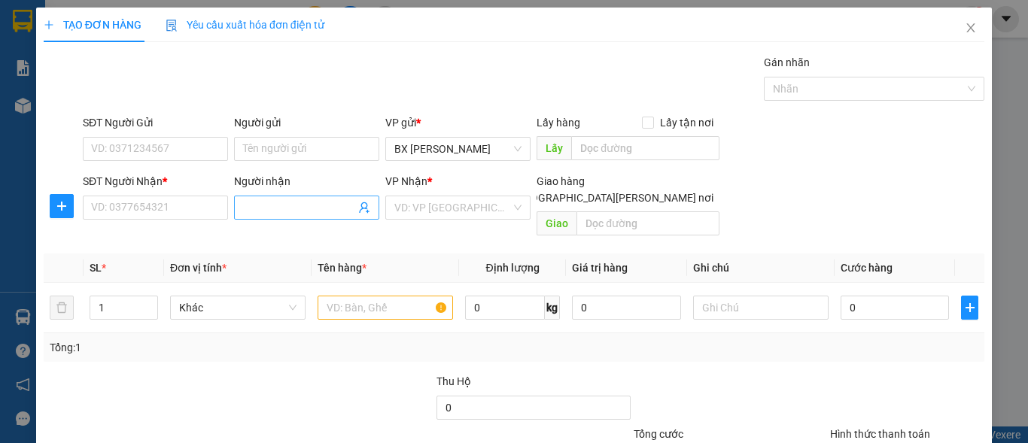
click at [263, 211] on input "Người nhận" at bounding box center [299, 208] width 112 height 17
type input "[PERSON_NAME]"
click at [181, 204] on input "SĐT Người Nhận *" at bounding box center [155, 208] width 145 height 24
type input "0979569161"
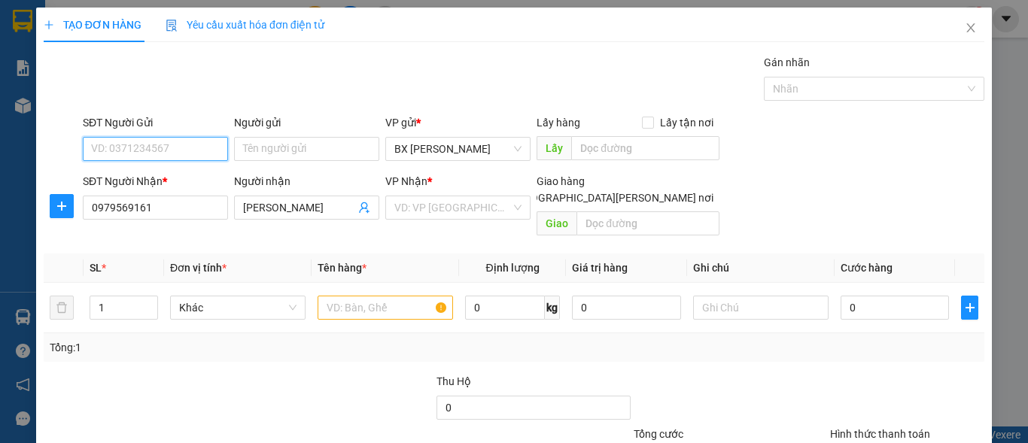
click at [175, 140] on input "SĐT Người Gửi" at bounding box center [155, 149] width 145 height 24
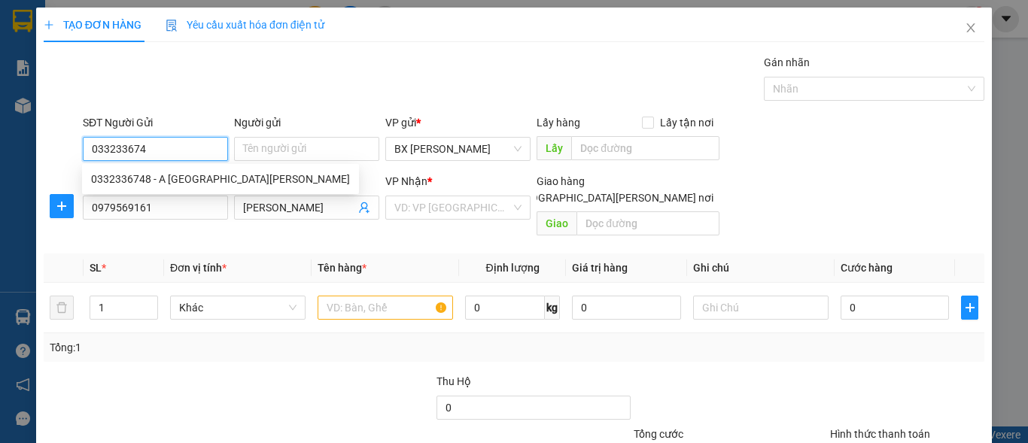
type input "0332336748"
click at [181, 182] on div "0332336748 - A [GEOGRAPHIC_DATA][PERSON_NAME]" at bounding box center [220, 179] width 259 height 17
type input "A ĐỨC ANH"
type input "60.000"
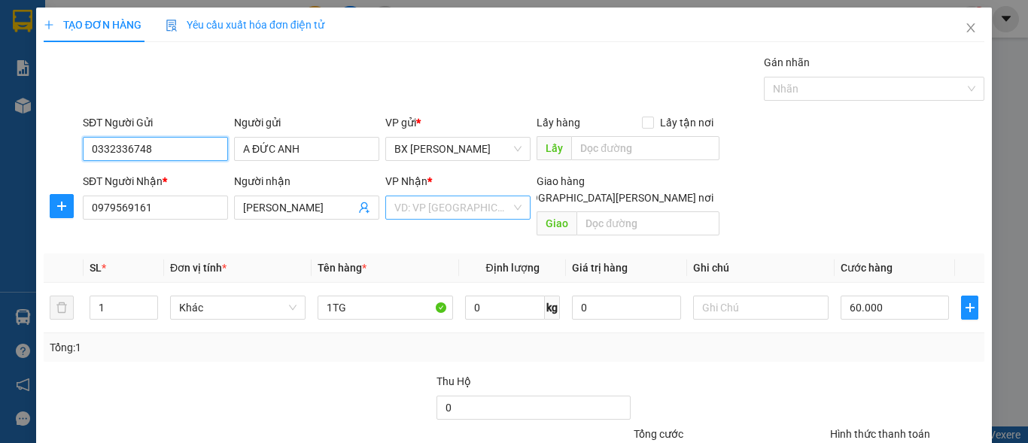
click at [509, 215] on div "VD: VP [GEOGRAPHIC_DATA]" at bounding box center [457, 208] width 145 height 24
type input "0332336748"
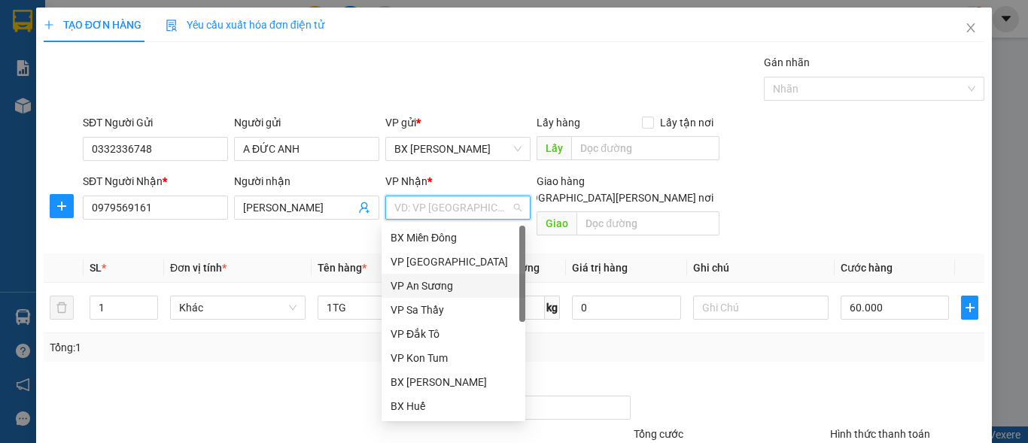
click at [457, 287] on div "VP An Sương" at bounding box center [454, 286] width 126 height 17
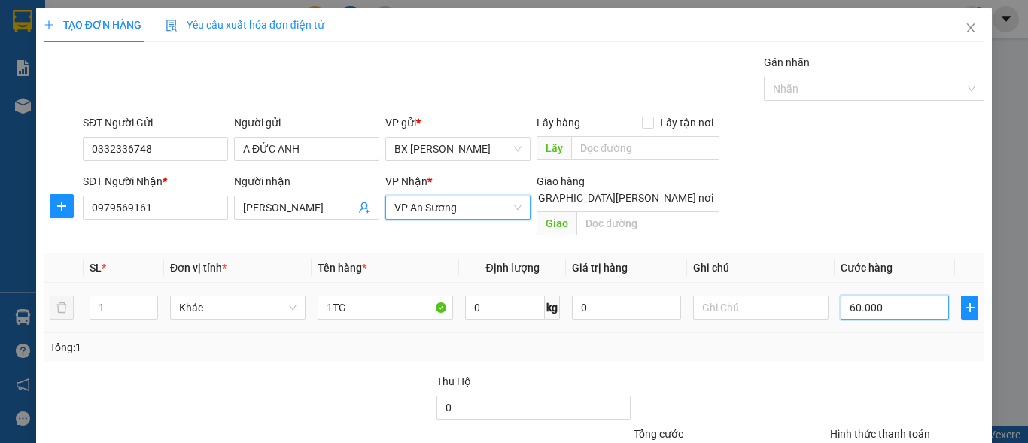
click at [870, 296] on input "60.000" at bounding box center [895, 308] width 108 height 24
click at [882, 296] on input "60.000" at bounding box center [895, 308] width 108 height 24
drag, startPoint x: 863, startPoint y: 288, endPoint x: 825, endPoint y: 306, distance: 41.4
click at [835, 306] on td "60.000" at bounding box center [895, 308] width 120 height 50
drag, startPoint x: 883, startPoint y: 292, endPoint x: 830, endPoint y: 299, distance: 53.1
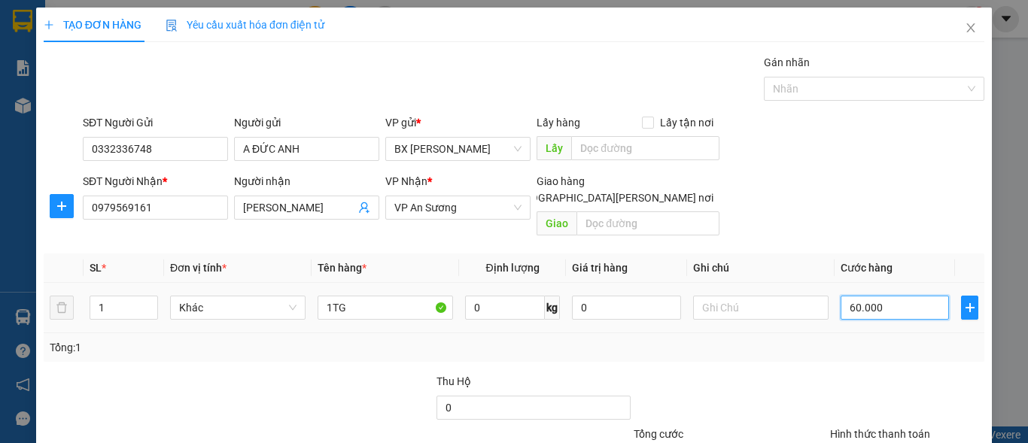
click at [835, 299] on td "60.000" at bounding box center [895, 308] width 120 height 50
type input "7"
type input "70"
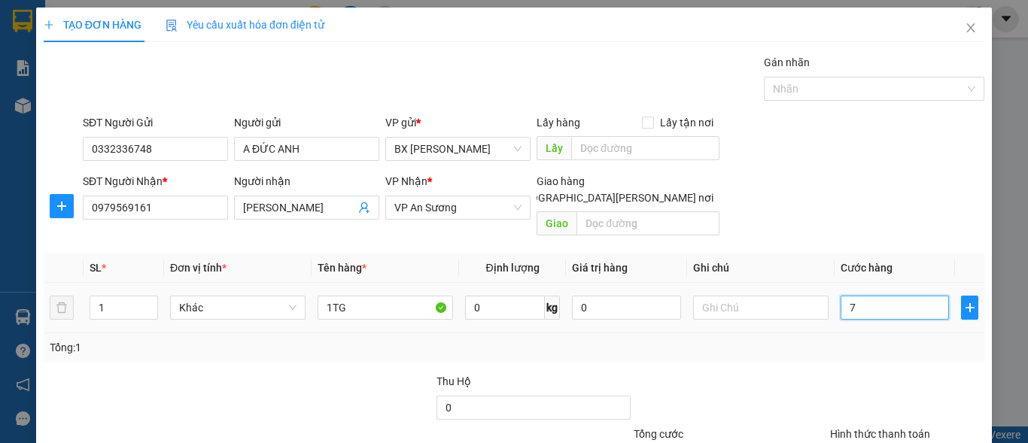
type input "70"
type input "700"
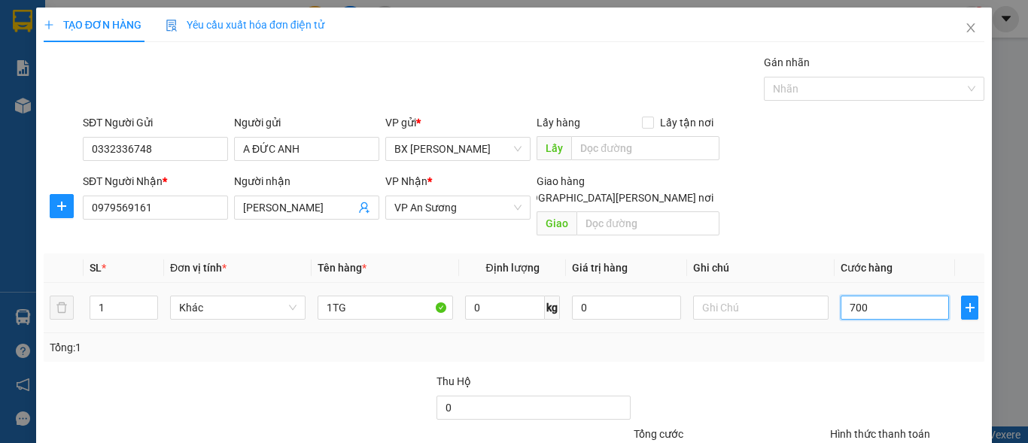
type input "7.000"
type input "700"
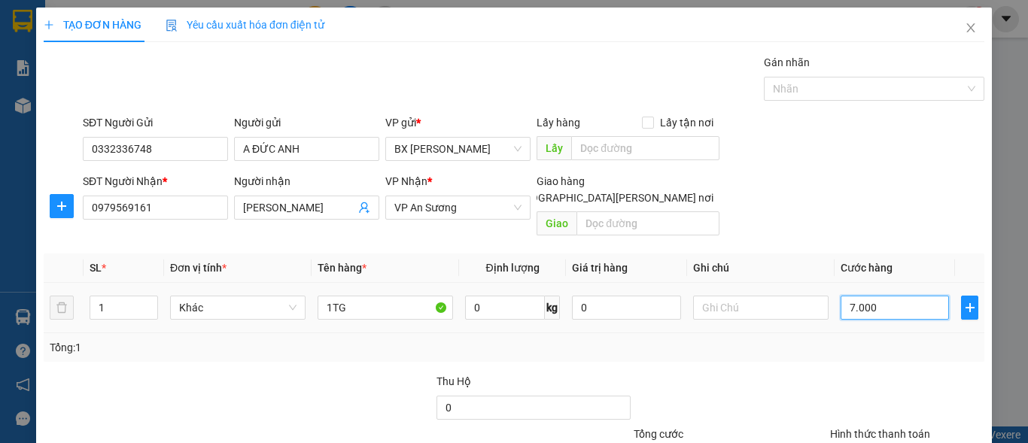
type input "700"
type input "70"
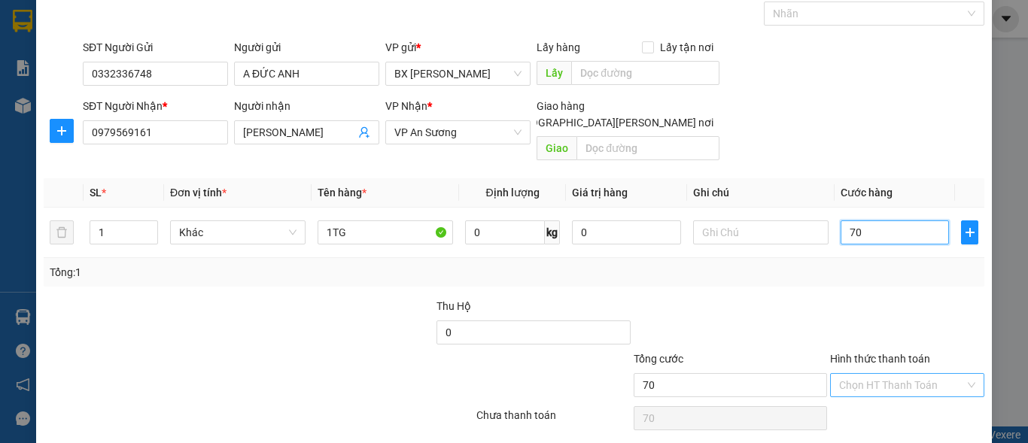
type input "70"
type input "70.000"
click at [914, 374] on input "Hình thức thanh toán" at bounding box center [902, 385] width 126 height 23
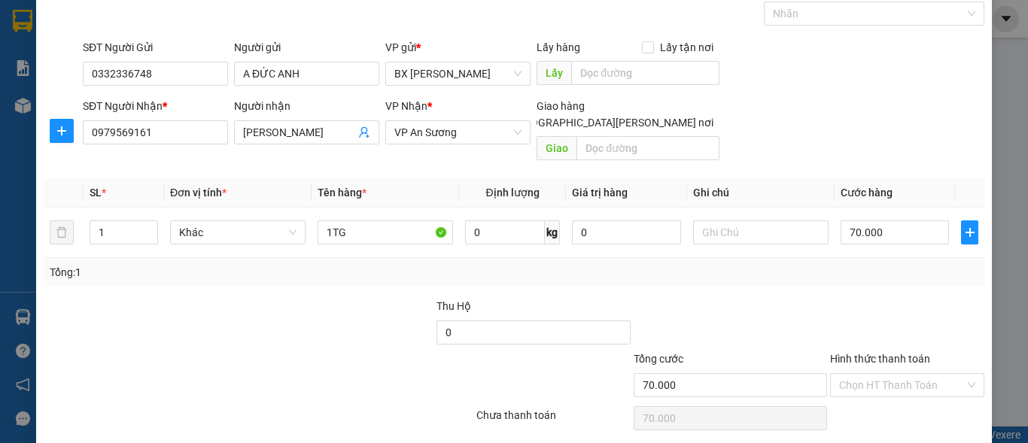
click at [767, 315] on div at bounding box center [730, 324] width 197 height 53
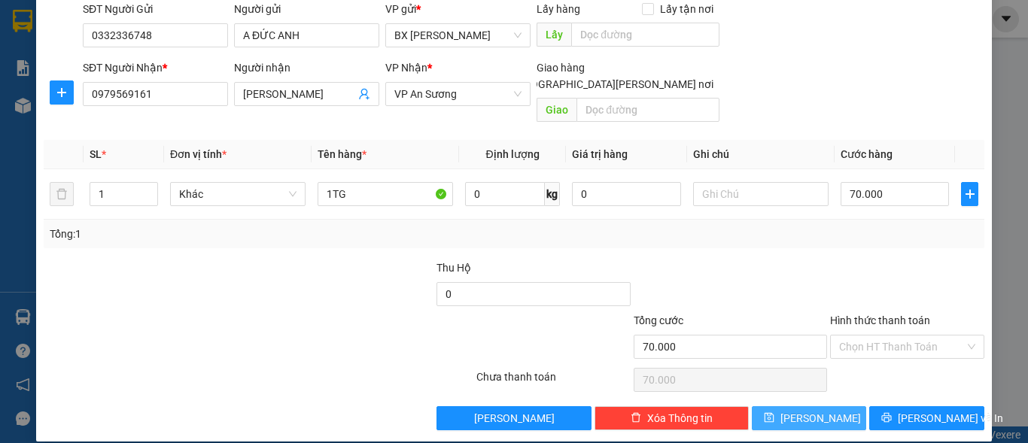
click at [816, 410] on span "[PERSON_NAME]" at bounding box center [821, 418] width 81 height 17
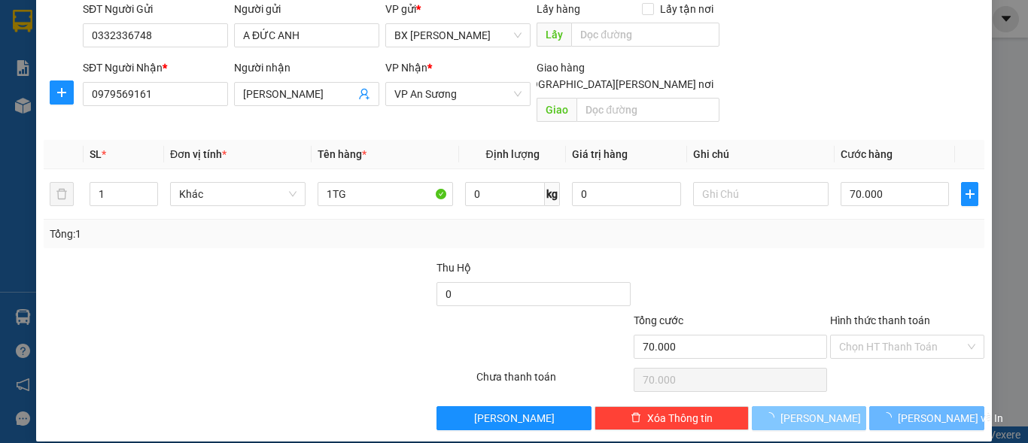
type input "0"
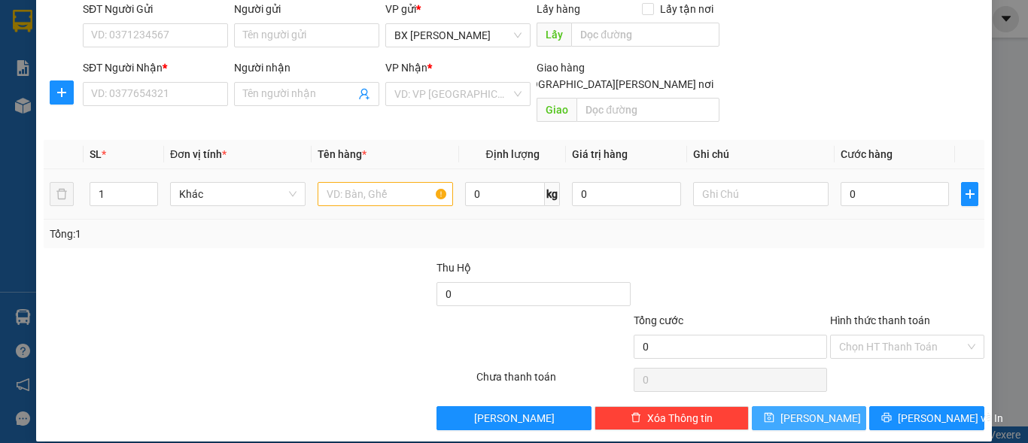
scroll to position [0, 0]
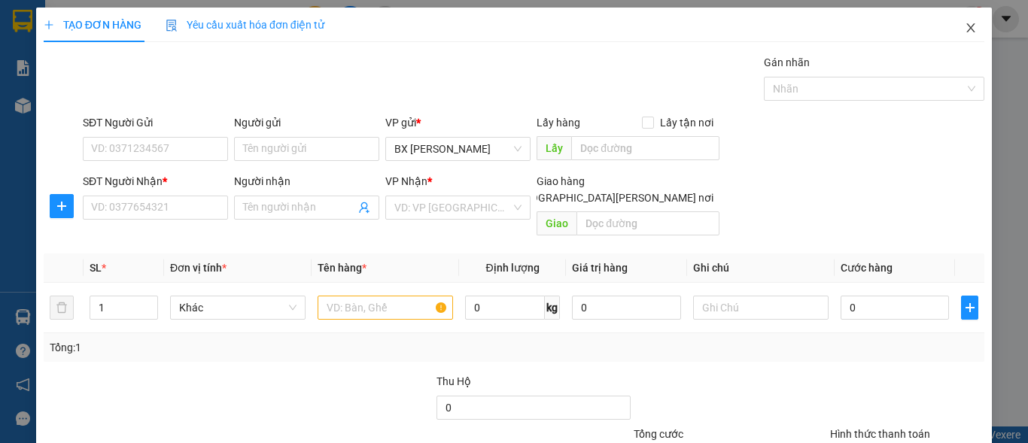
click at [965, 27] on icon "close" at bounding box center [971, 28] width 12 height 12
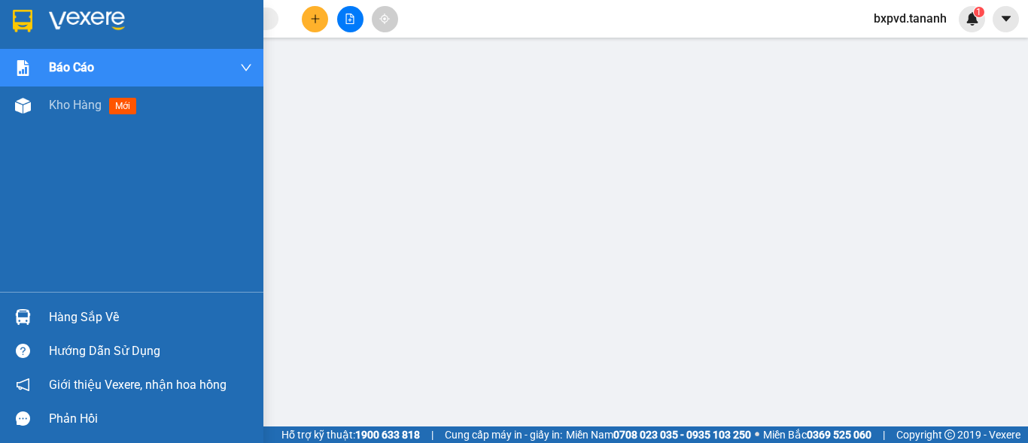
click at [17, 8] on div at bounding box center [23, 21] width 26 height 26
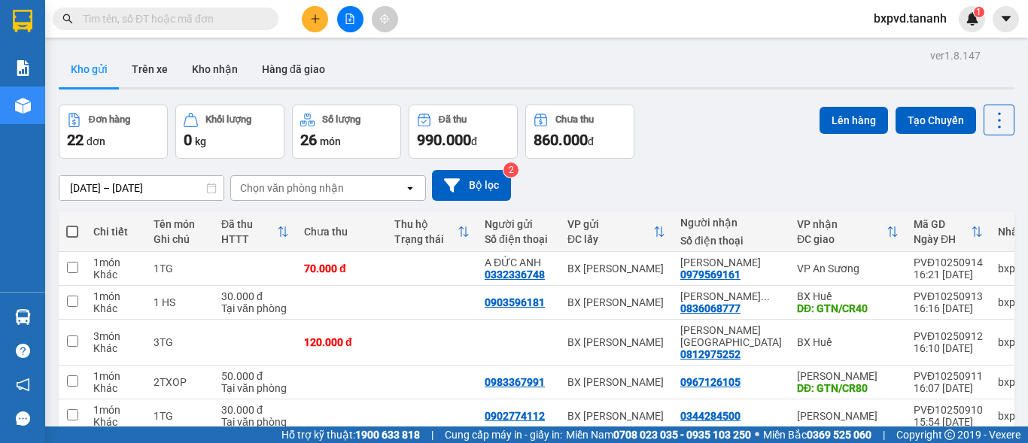
scroll to position [75, 0]
